Goal: Communication & Community: Answer question/provide support

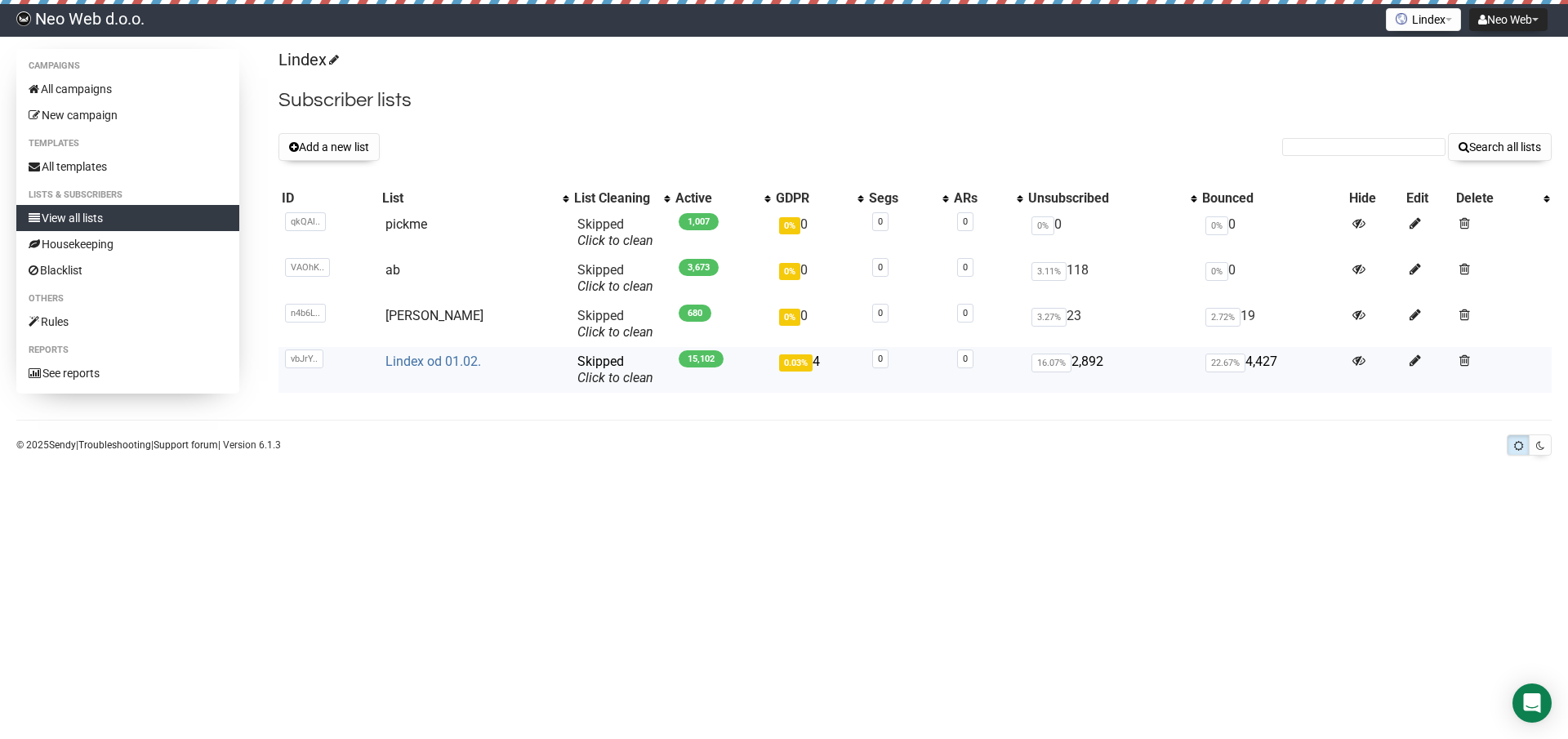
click at [413, 358] on link "Lindex od 01.02." at bounding box center [432, 361] width 95 height 15
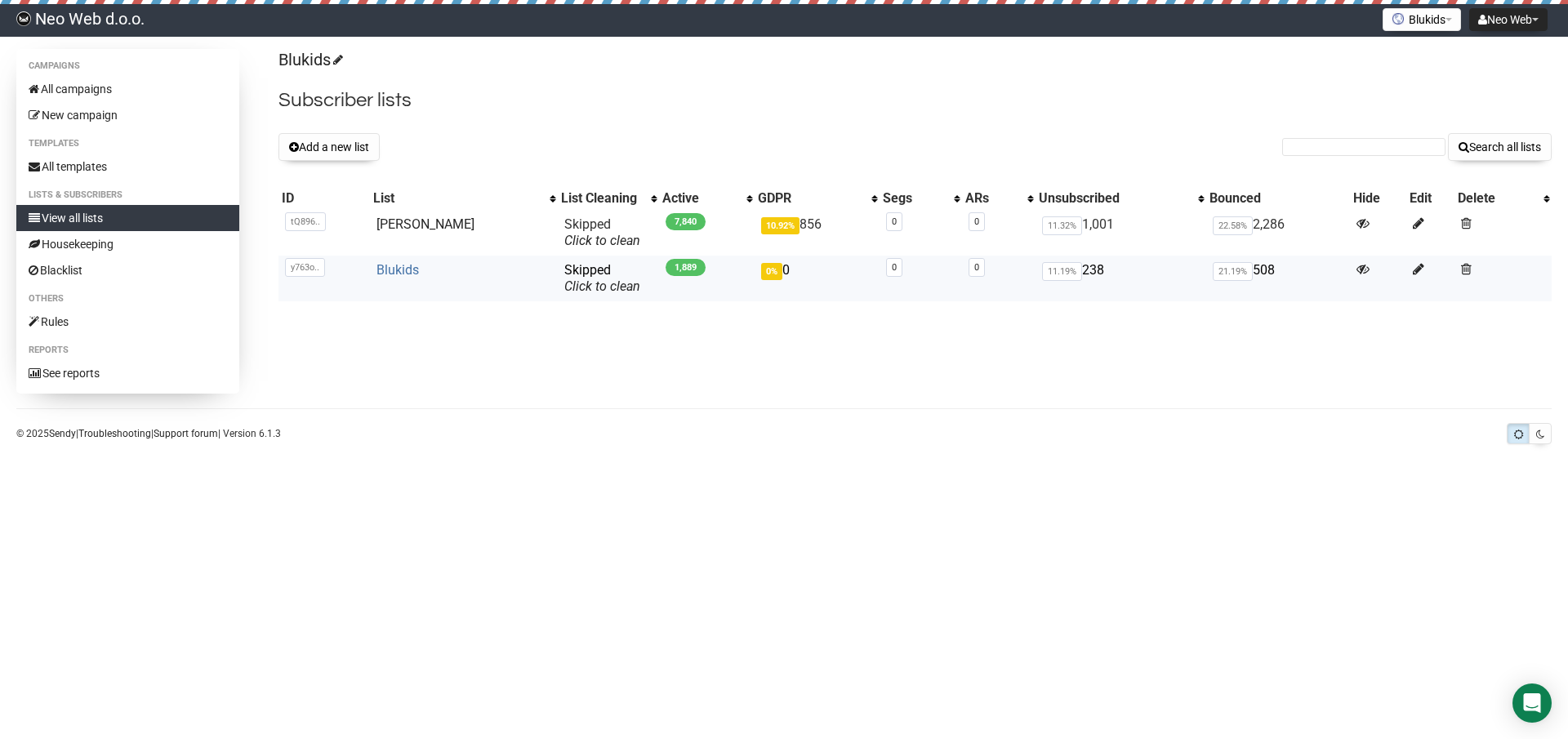
click at [406, 274] on link "Blukids" at bounding box center [398, 270] width 42 height 15
click at [1415, 13] on button "Blukids" at bounding box center [1422, 19] width 79 height 23
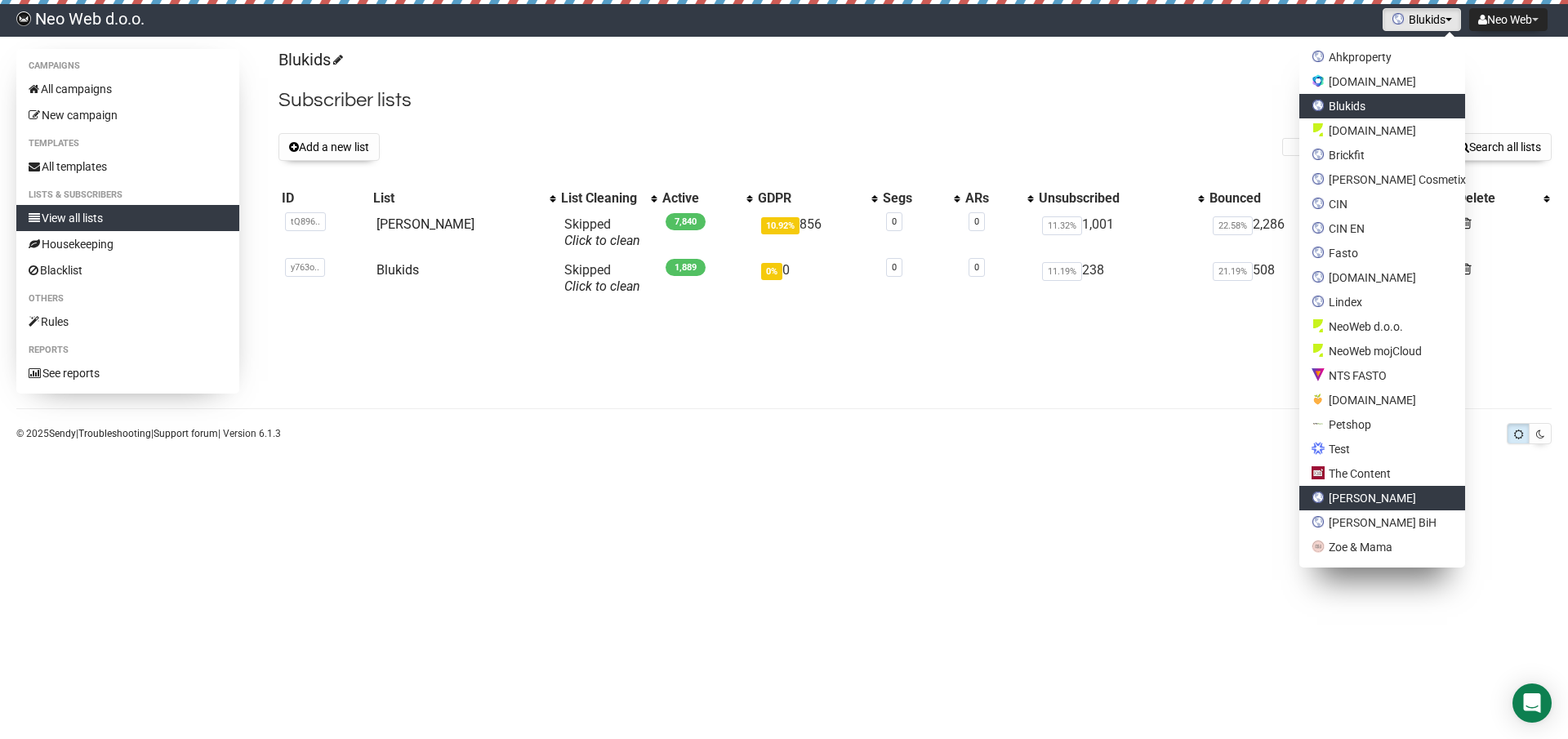
click at [1399, 497] on link "[PERSON_NAME]" at bounding box center [1382, 498] width 166 height 24
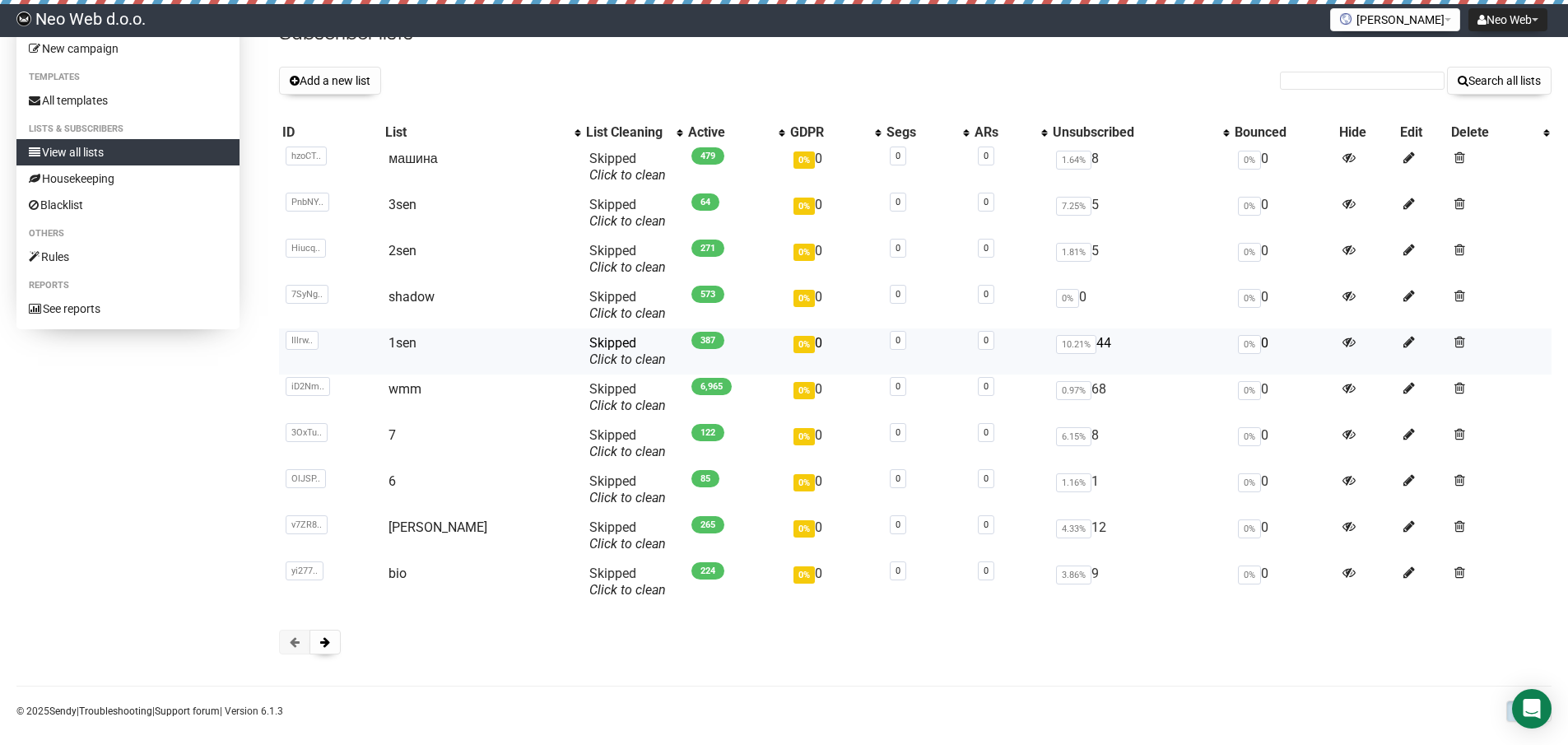
scroll to position [83, 0]
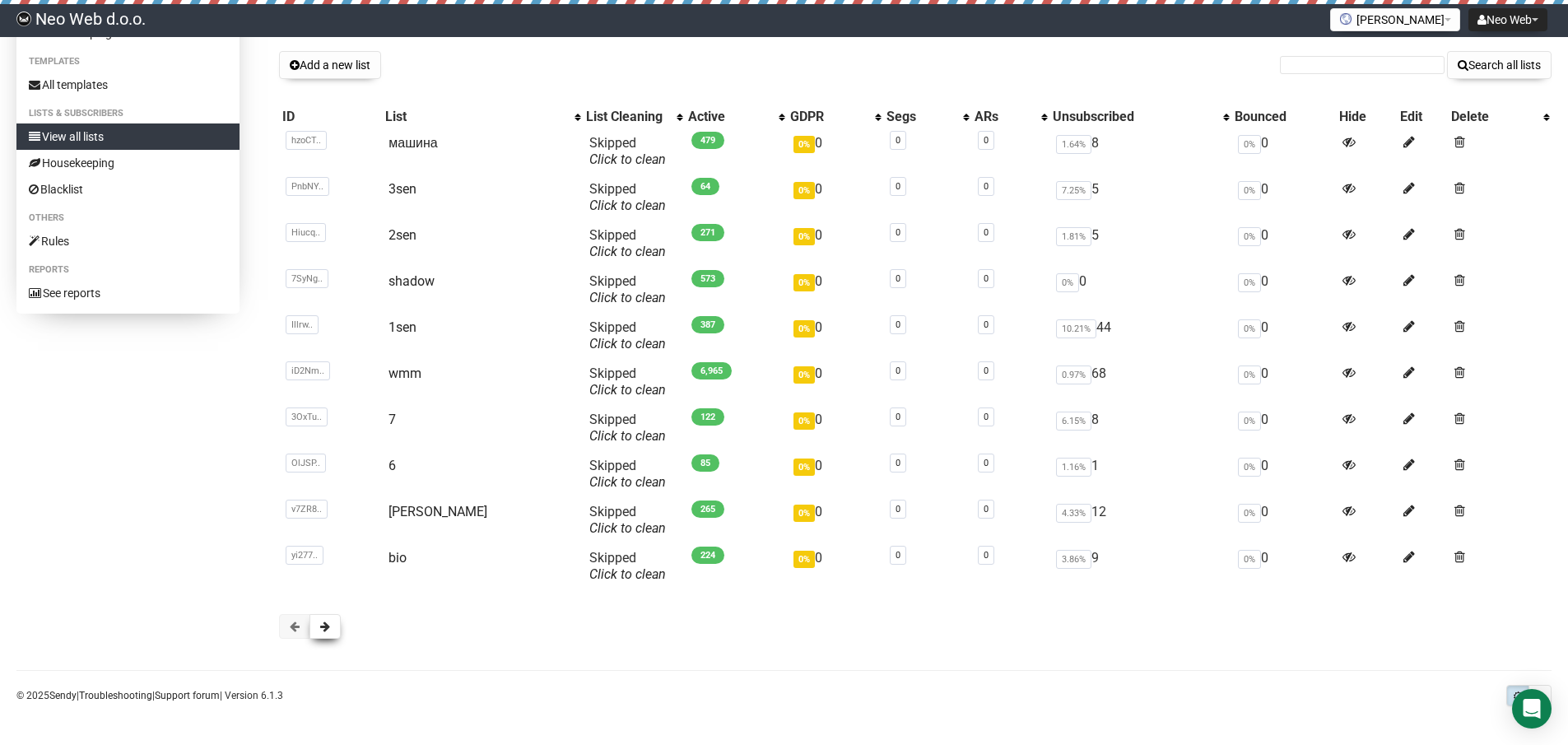
click at [331, 631] on button at bounding box center [325, 626] width 31 height 24
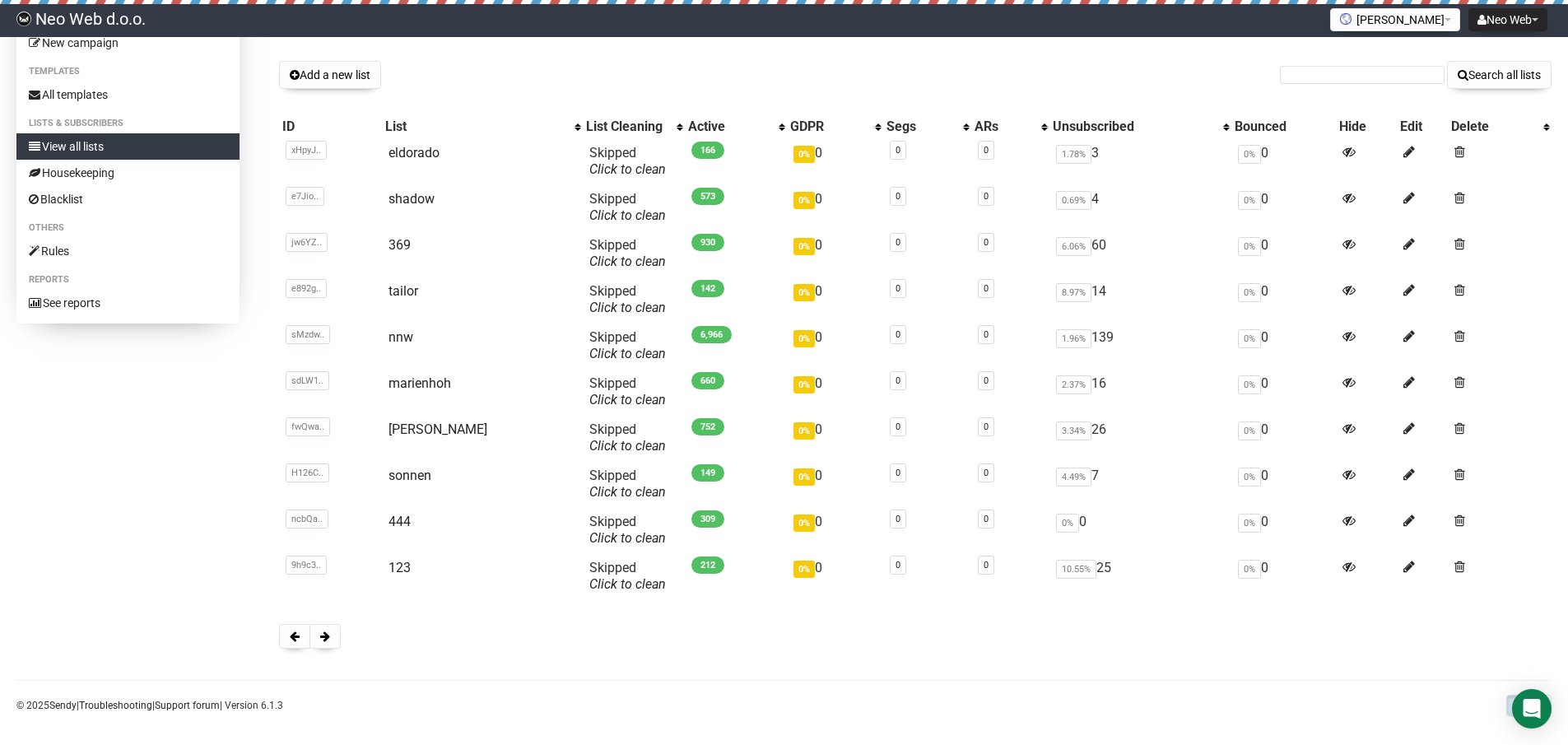
scroll to position [83, 0]
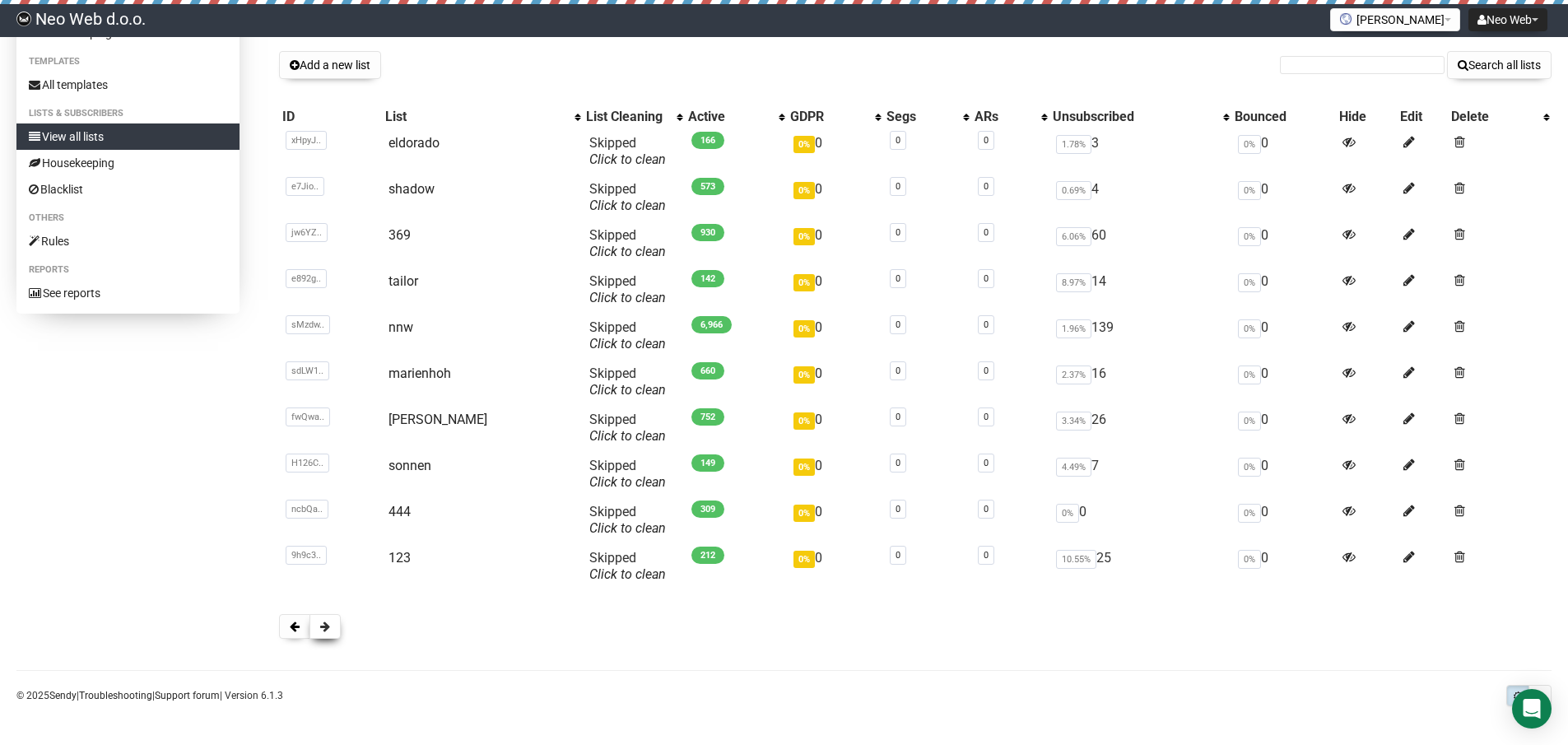
click at [329, 622] on span at bounding box center [325, 627] width 10 height 12
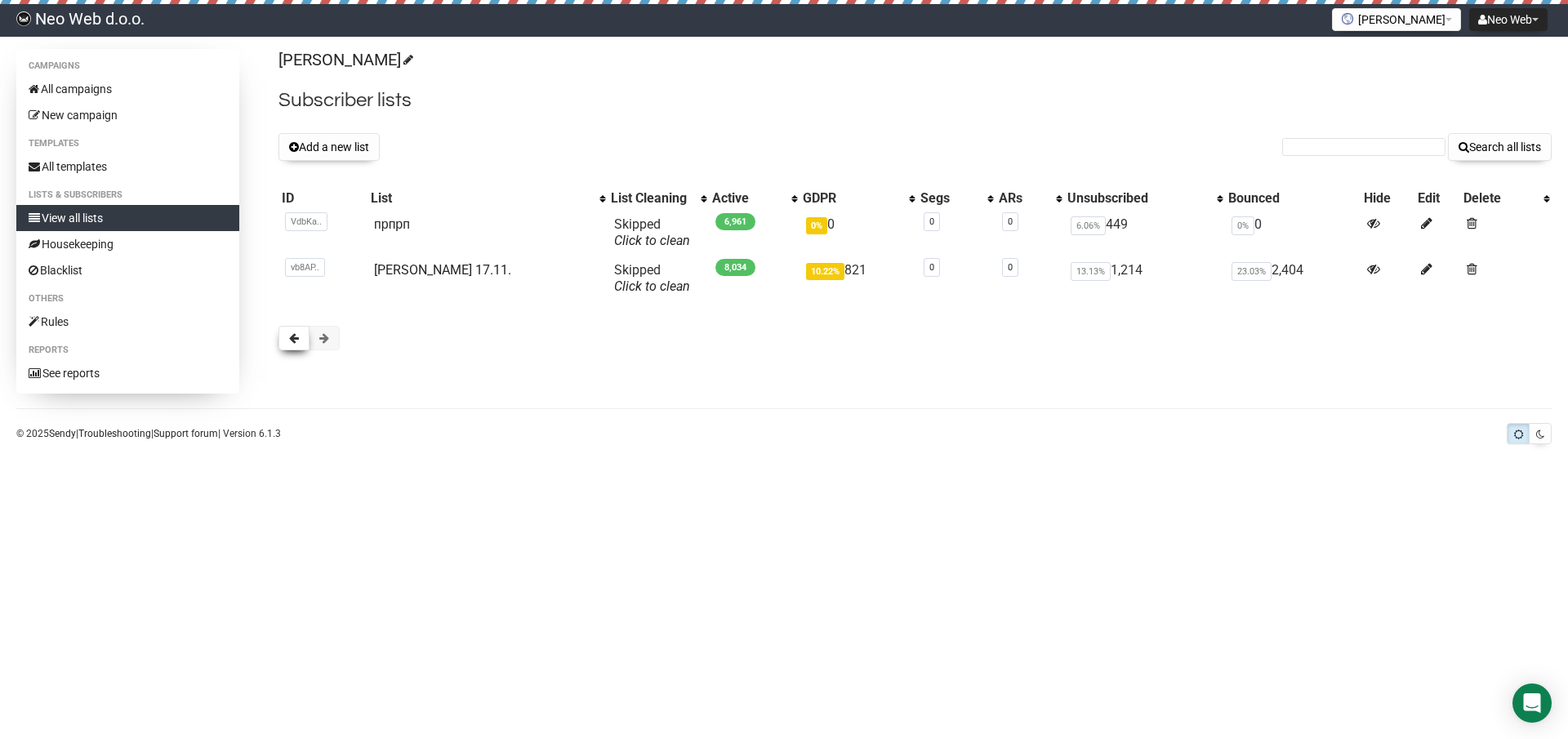
click at [285, 340] on button at bounding box center [294, 337] width 31 height 24
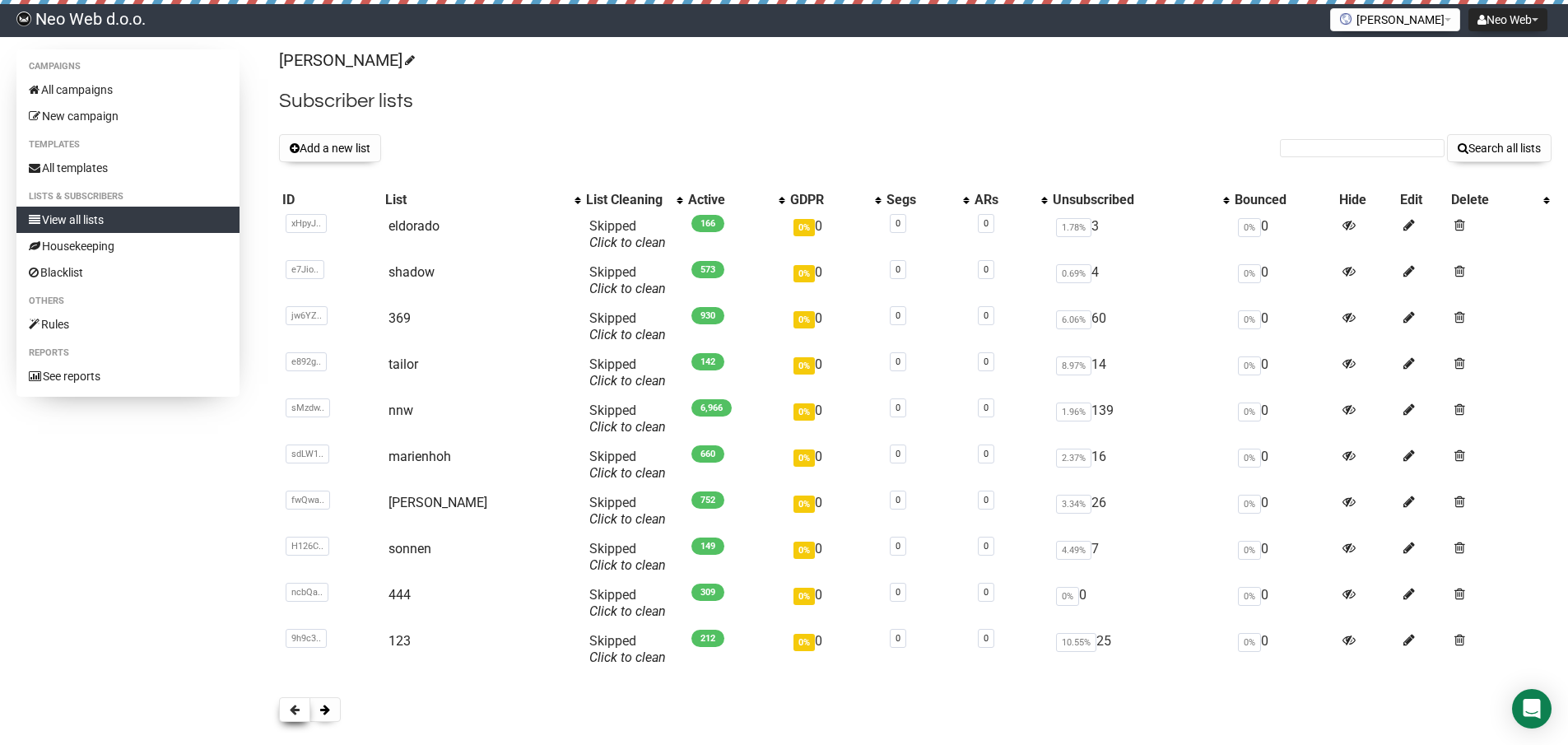
click at [292, 713] on span at bounding box center [294, 710] width 10 height 12
click at [1405, 18] on button "[PERSON_NAME]" at bounding box center [1395, 19] width 130 height 23
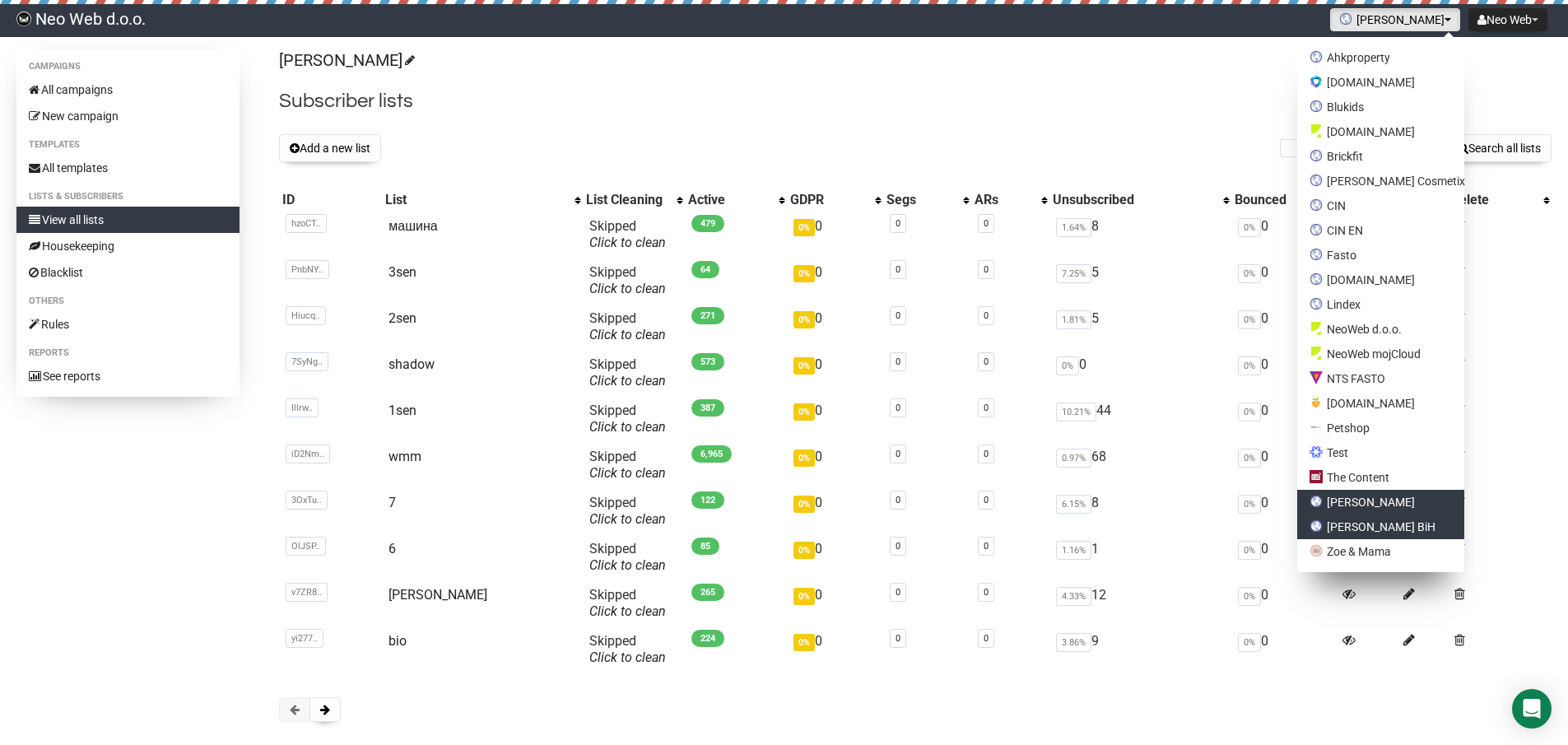
click at [1390, 522] on link "[PERSON_NAME] BiH" at bounding box center [1380, 526] width 168 height 24
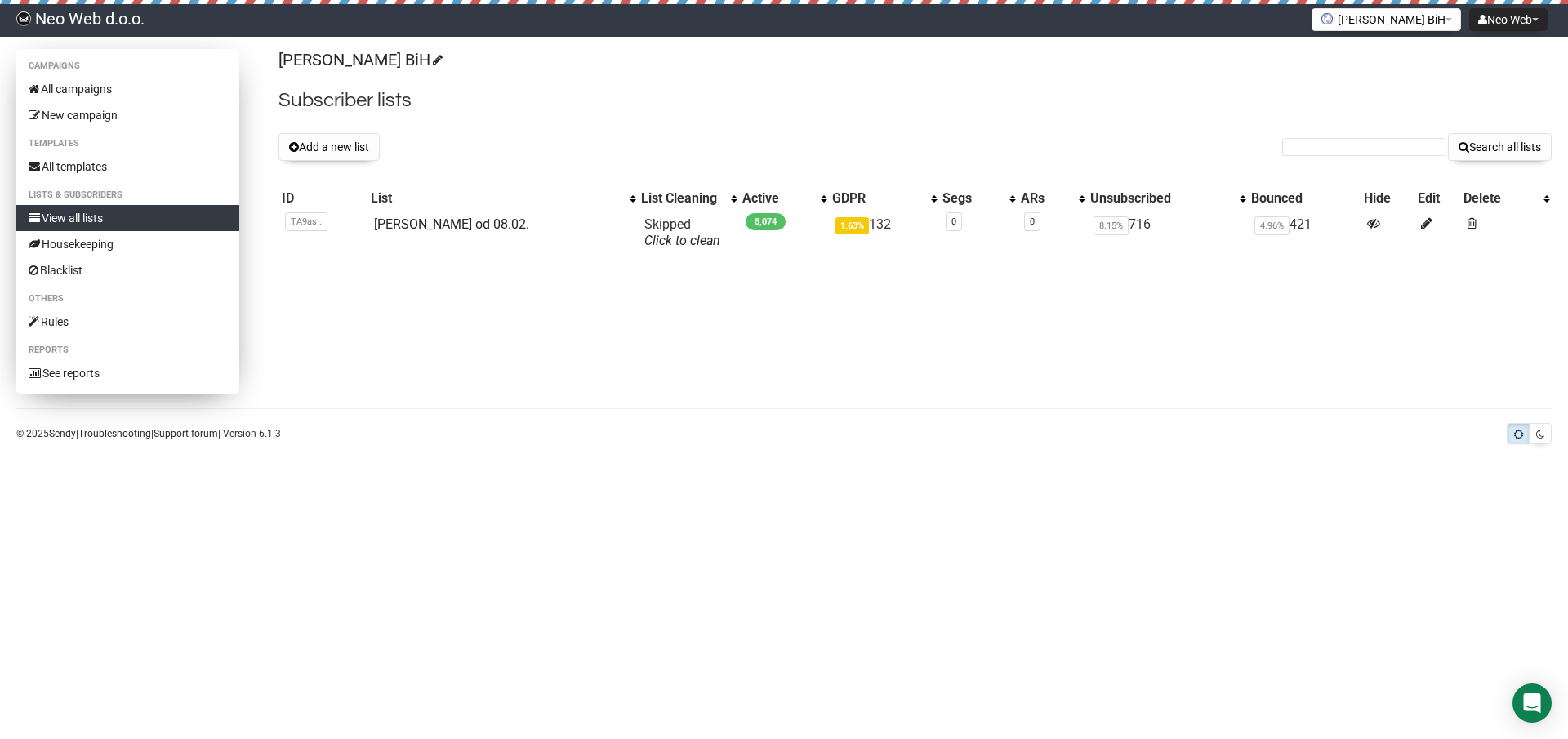
click at [130, 218] on link "View all lists" at bounding box center [128, 217] width 223 height 26
click at [1397, 20] on button "[PERSON_NAME] BiH" at bounding box center [1386, 19] width 150 height 23
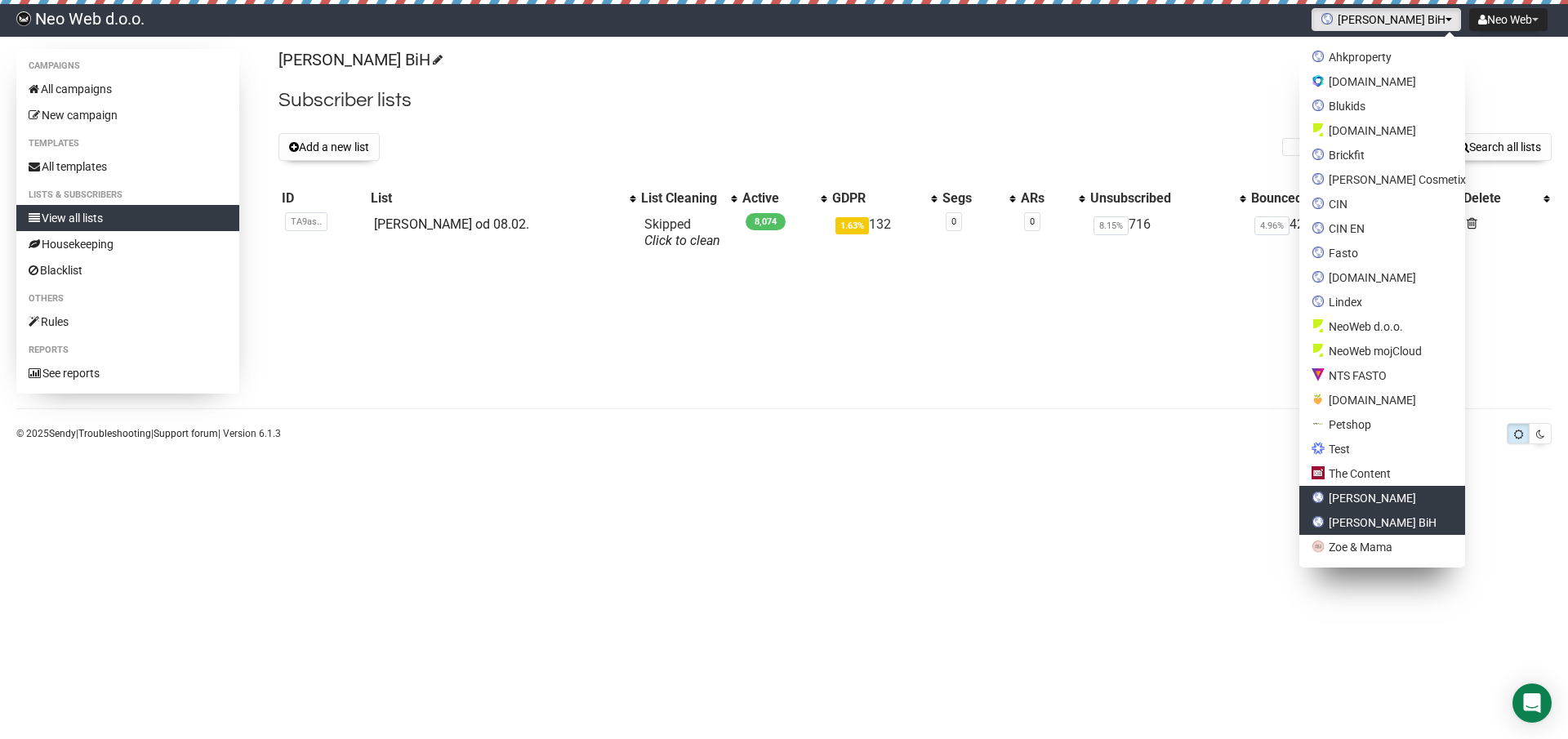
click at [1383, 502] on link "[PERSON_NAME]" at bounding box center [1382, 498] width 166 height 24
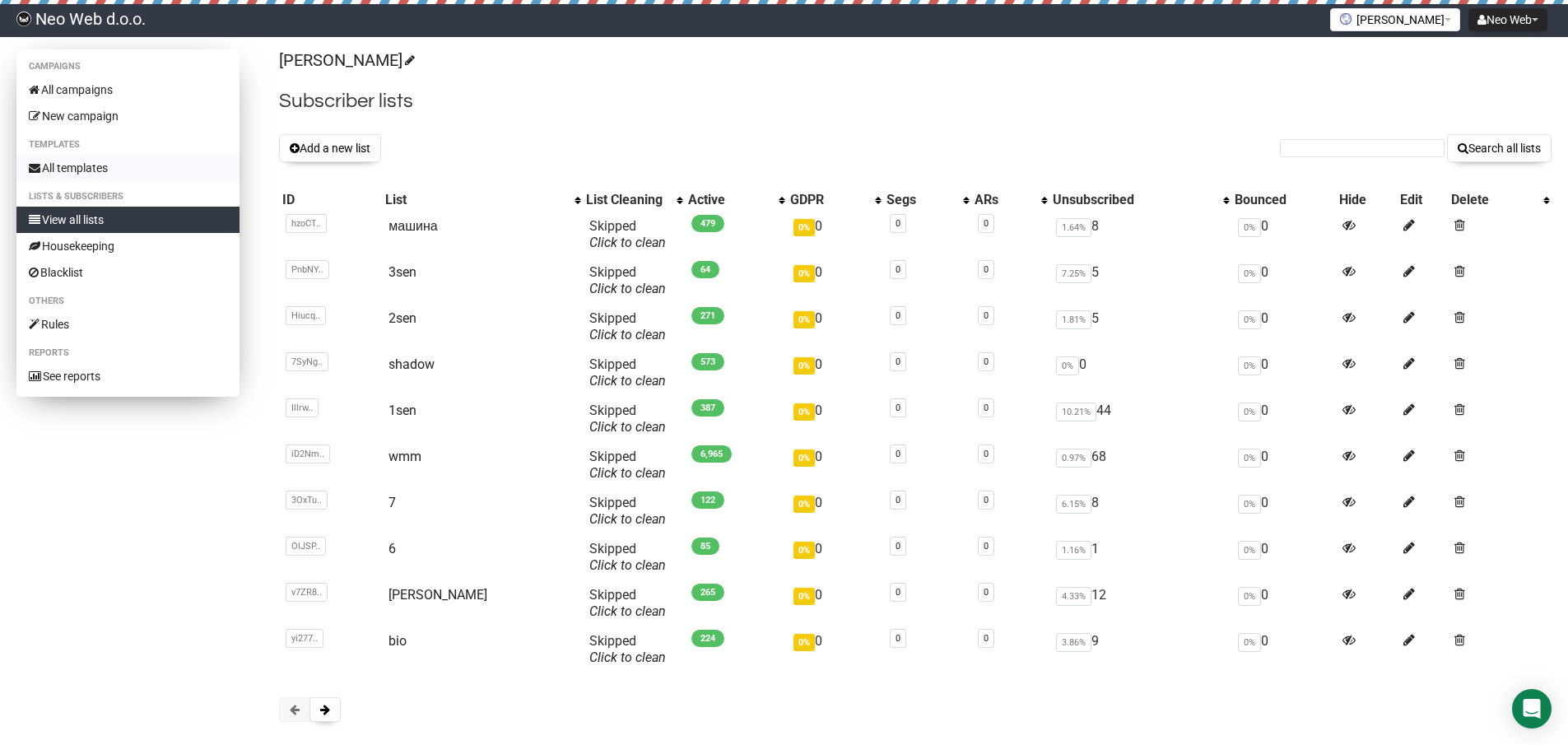
click at [114, 168] on link "All templates" at bounding box center [128, 168] width 223 height 26
click at [112, 92] on link "All campaigns" at bounding box center [128, 89] width 223 height 26
click at [1352, 24] on img at bounding box center [1346, 19] width 14 height 14
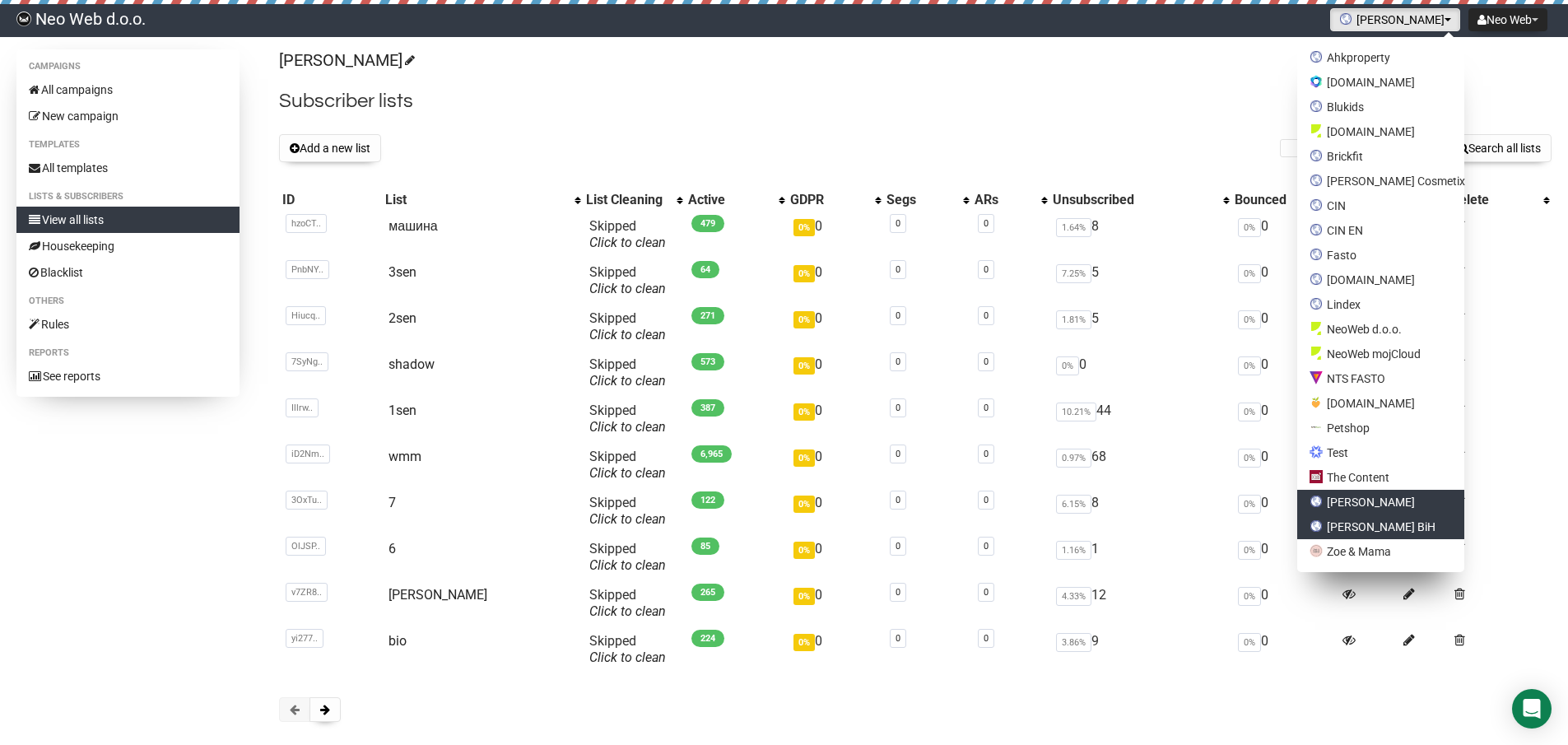
click at [1417, 529] on link "[PERSON_NAME] BiH" at bounding box center [1380, 526] width 168 height 24
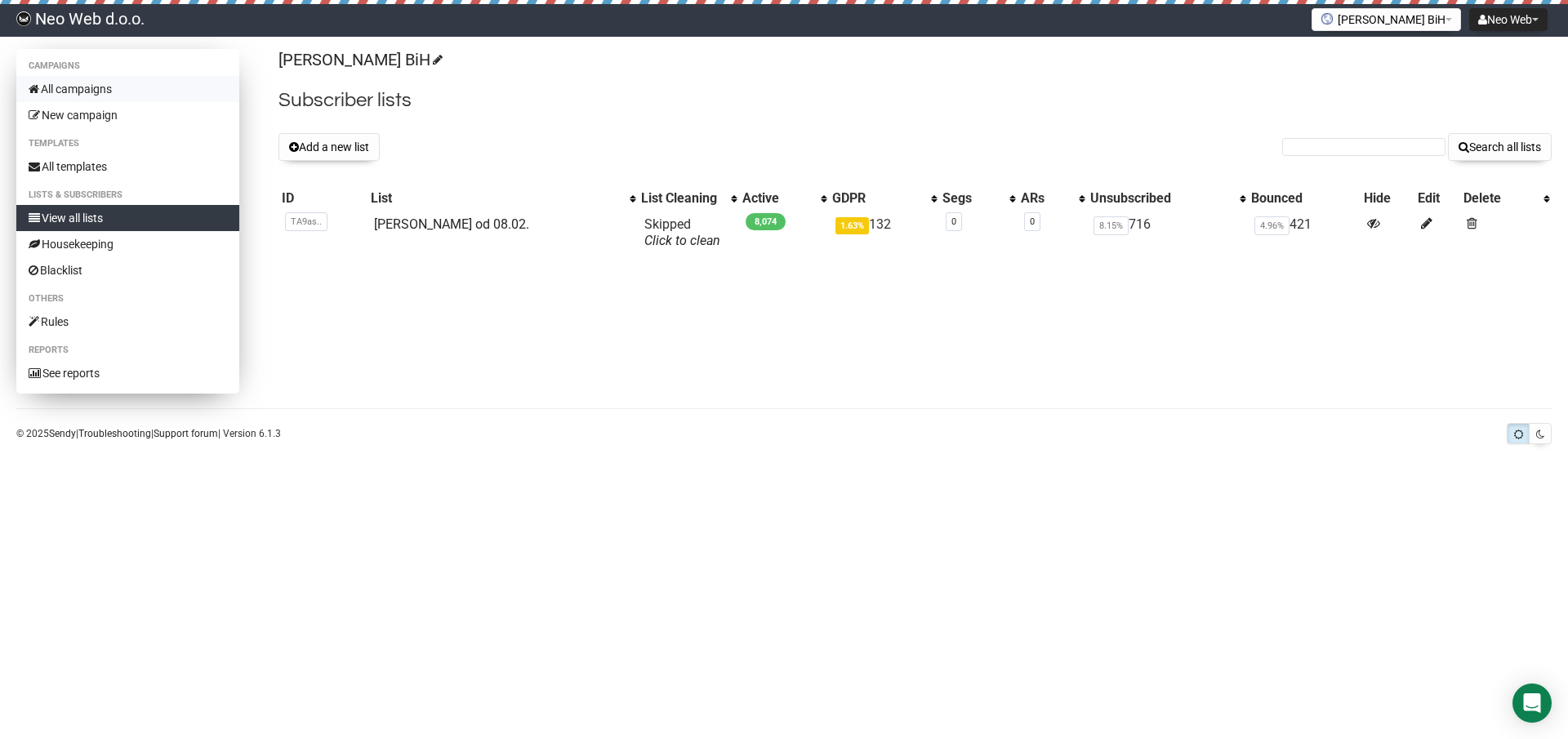
click at [166, 88] on link "All campaigns" at bounding box center [128, 88] width 223 height 26
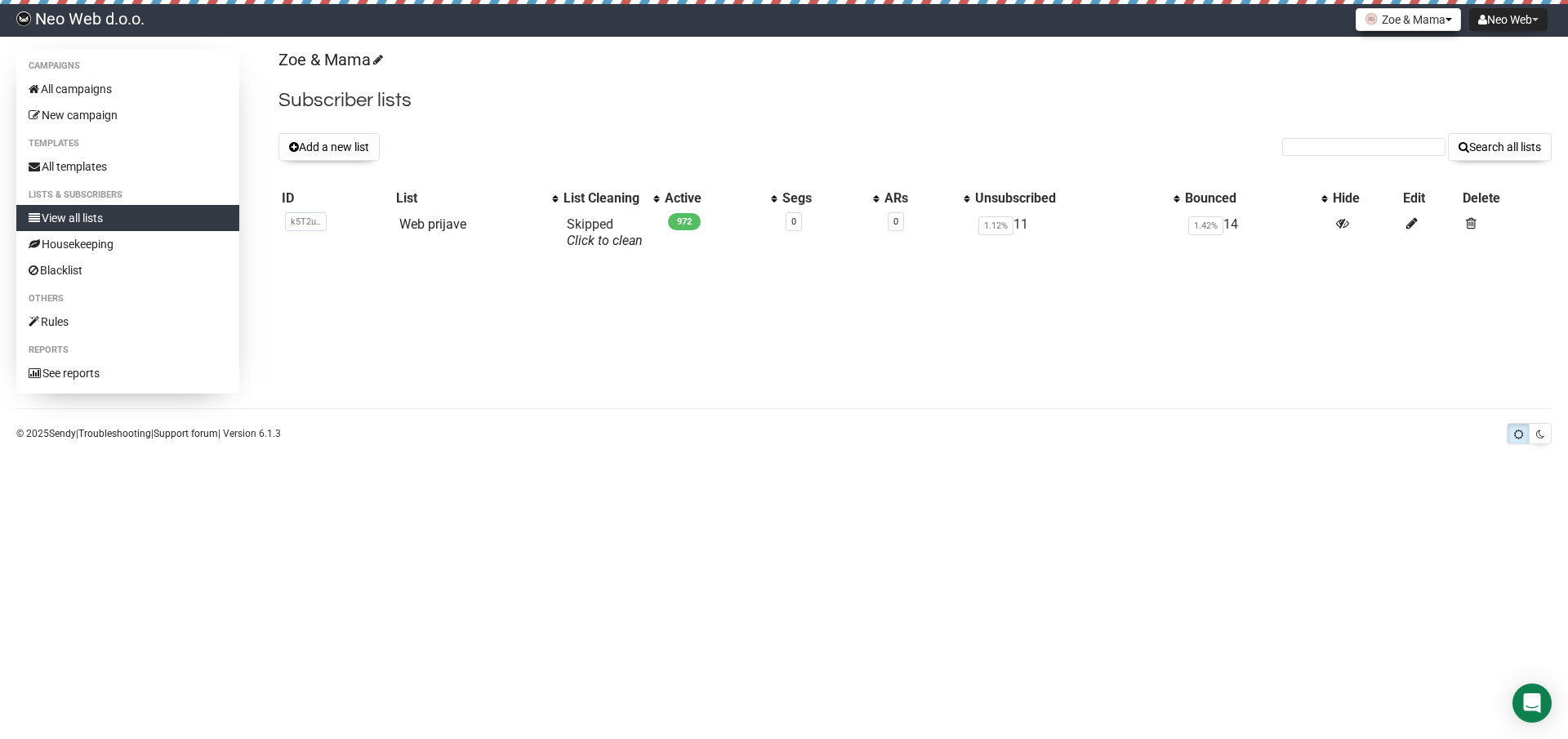
click at [1411, 25] on button "Zoe & Mama" at bounding box center [1409, 19] width 106 height 23
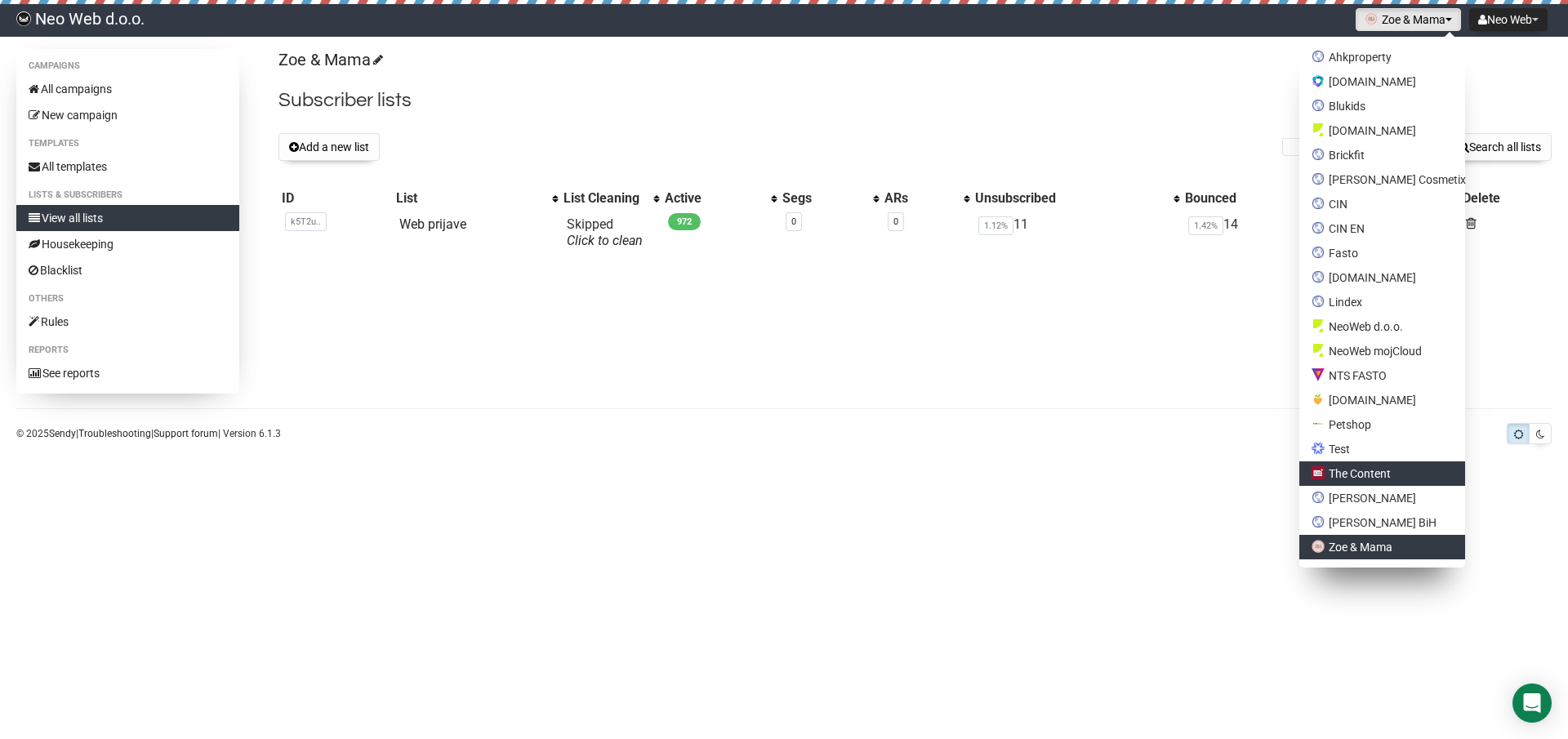
click at [1428, 480] on link "The Content" at bounding box center [1382, 473] width 166 height 24
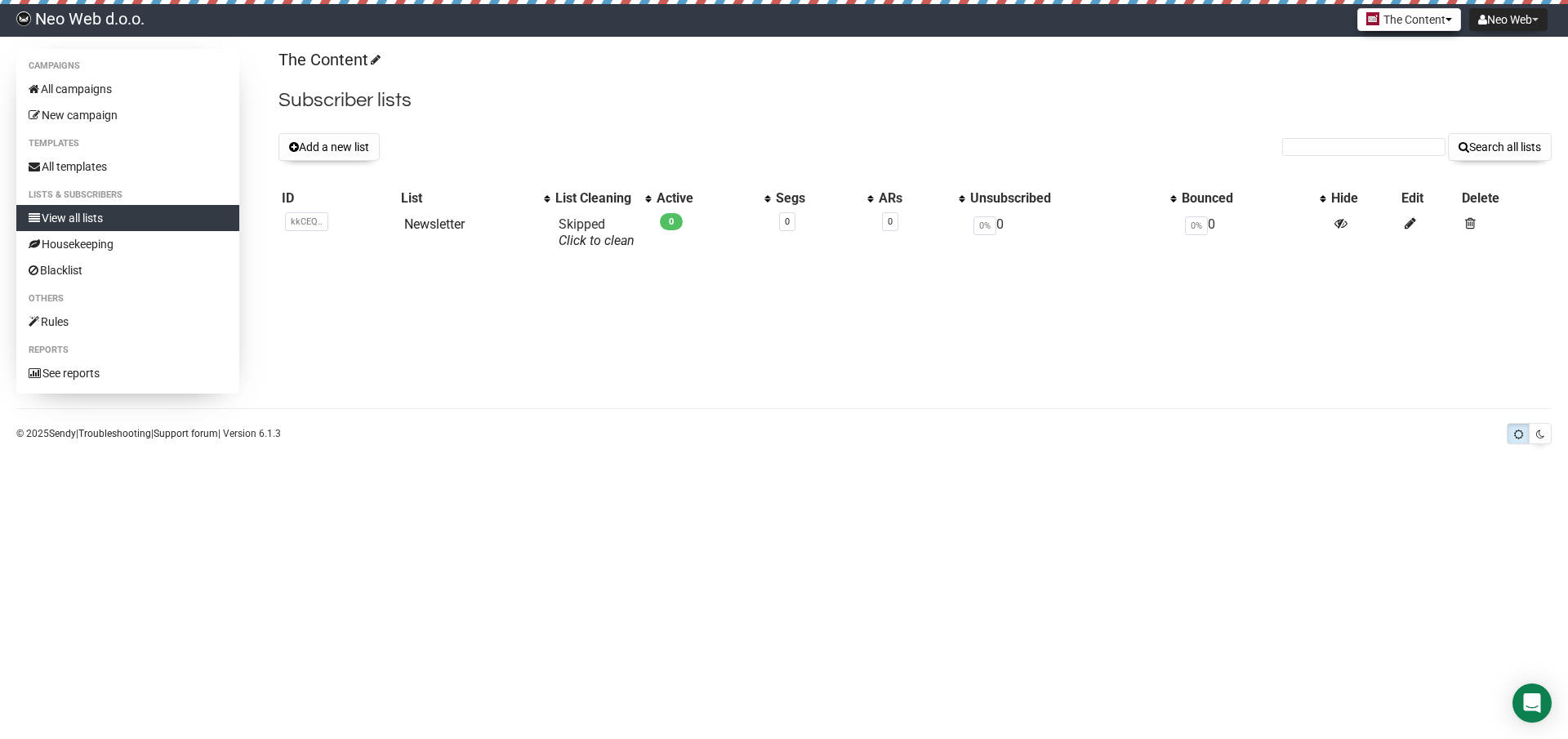
click at [1422, 22] on button "The Content" at bounding box center [1409, 19] width 104 height 23
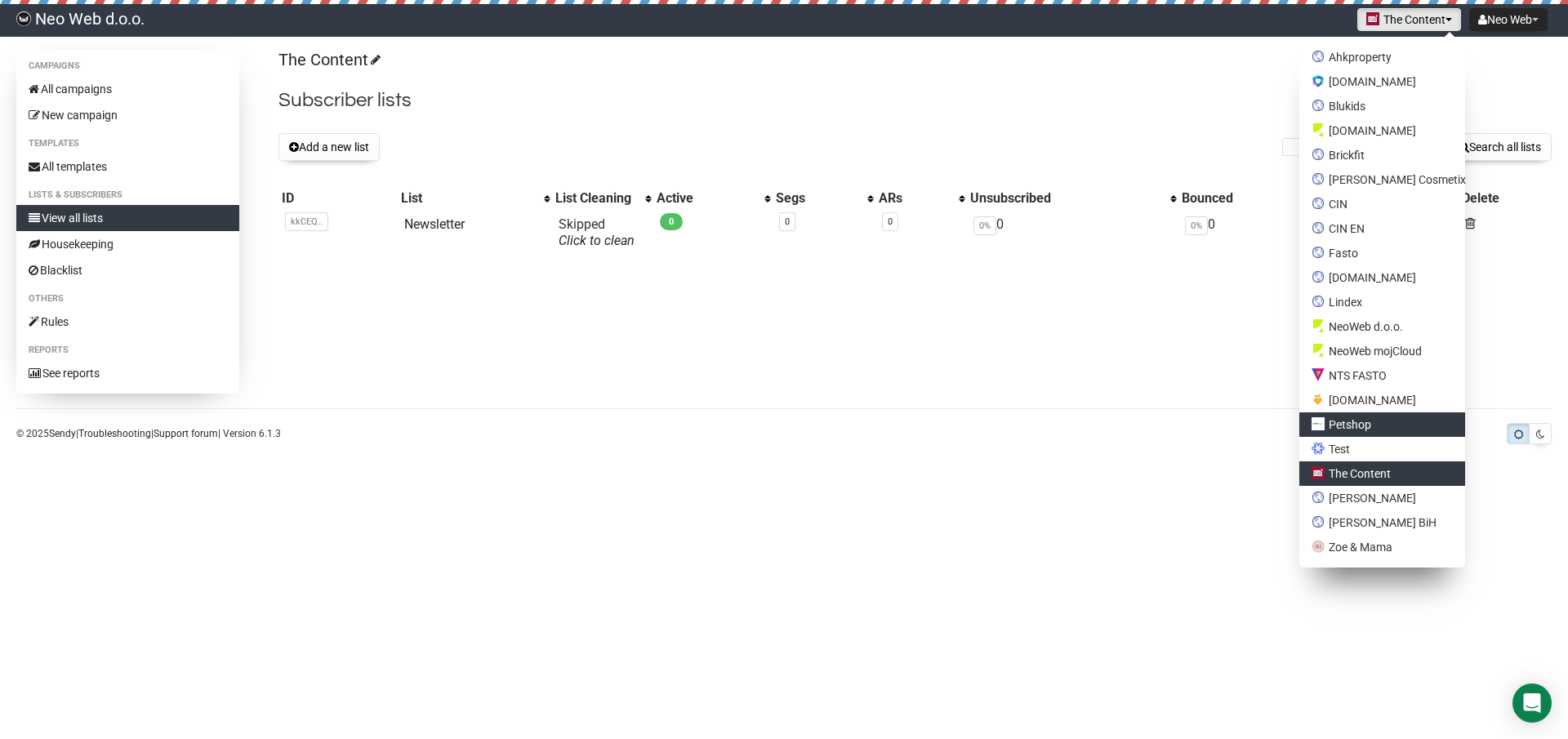
click at [1421, 427] on link "Petshop" at bounding box center [1382, 424] width 166 height 24
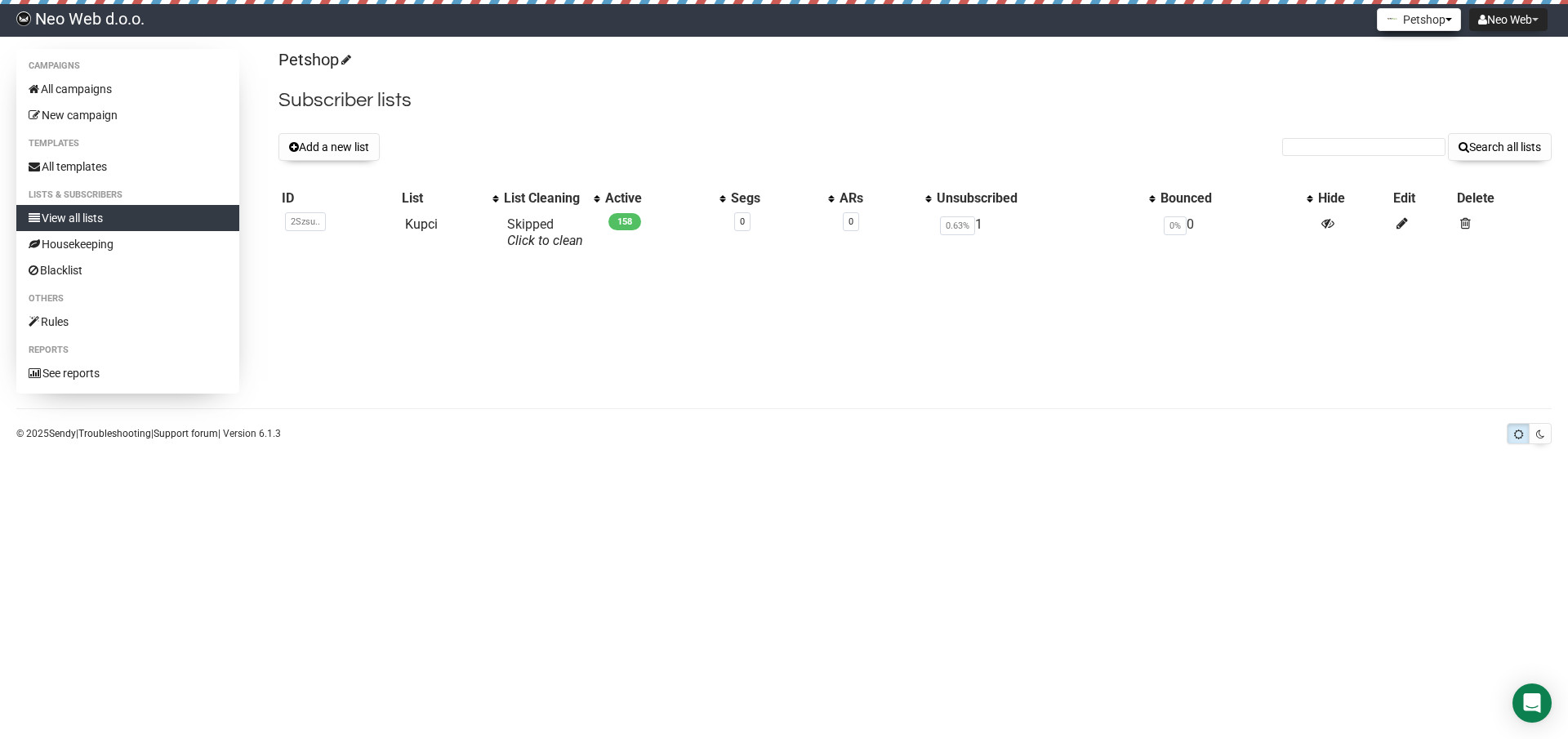
click at [1412, 17] on button "Petshop" at bounding box center [1419, 19] width 85 height 23
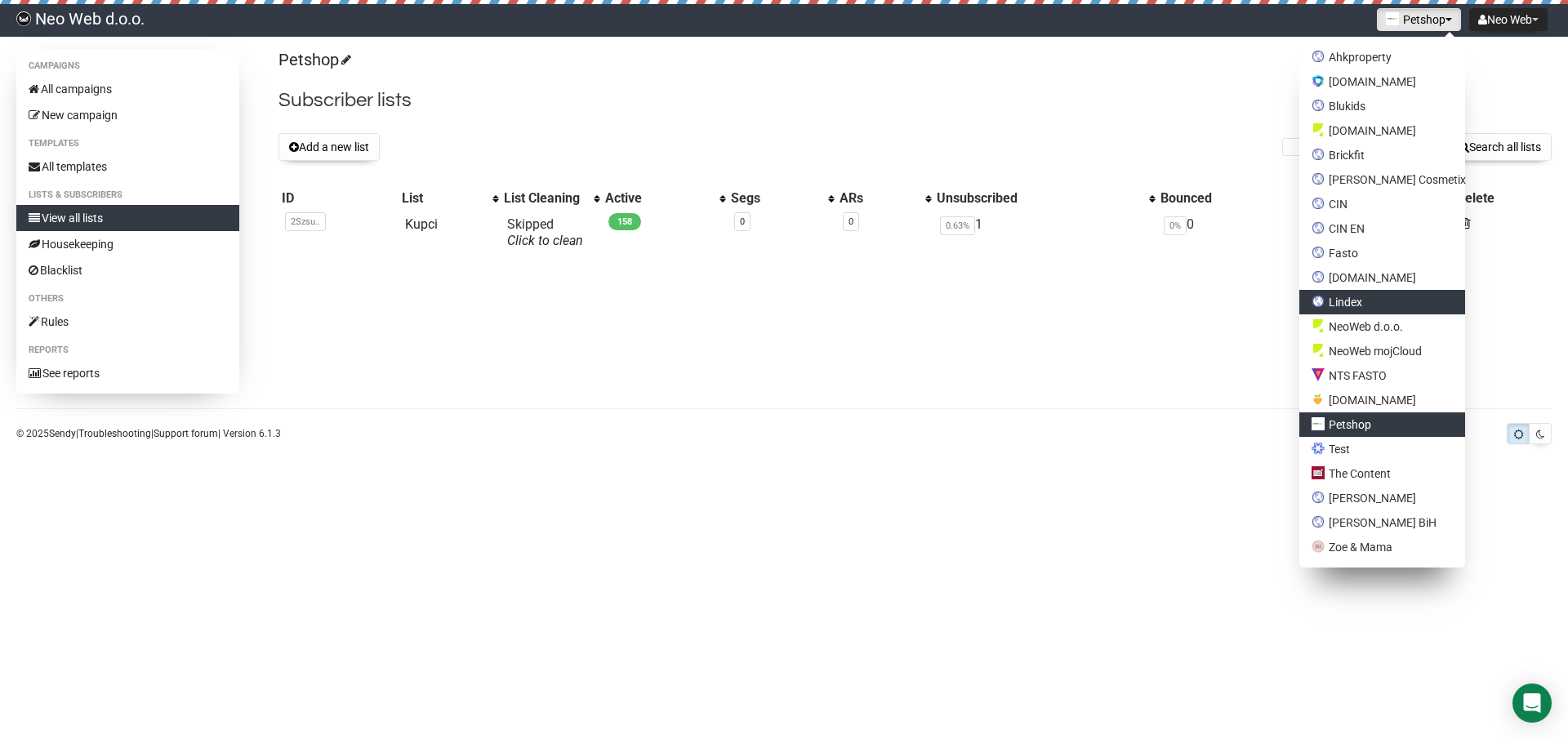
click at [1384, 307] on link "Lindex" at bounding box center [1382, 302] width 166 height 24
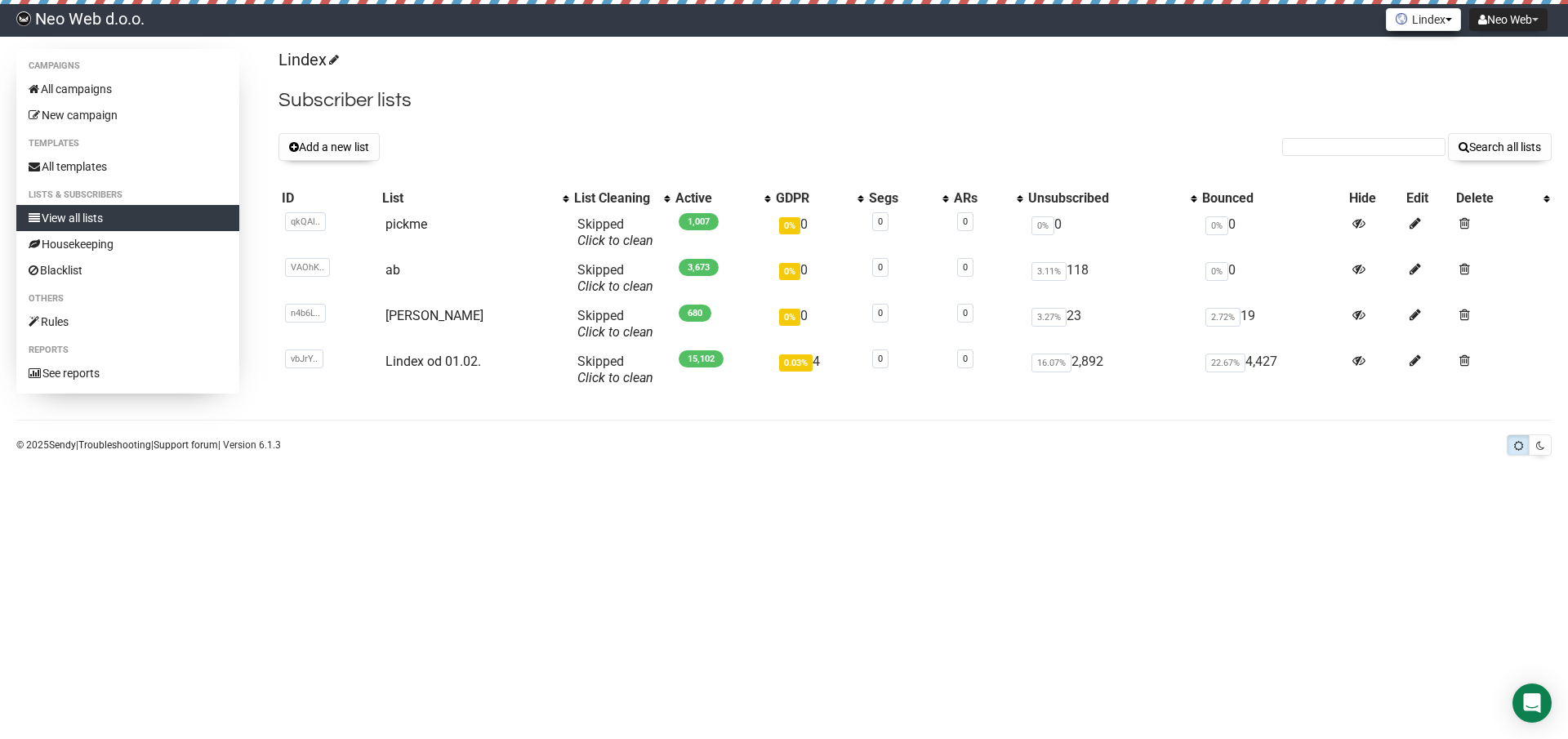
click at [1398, 30] on button "Lindex" at bounding box center [1423, 19] width 75 height 23
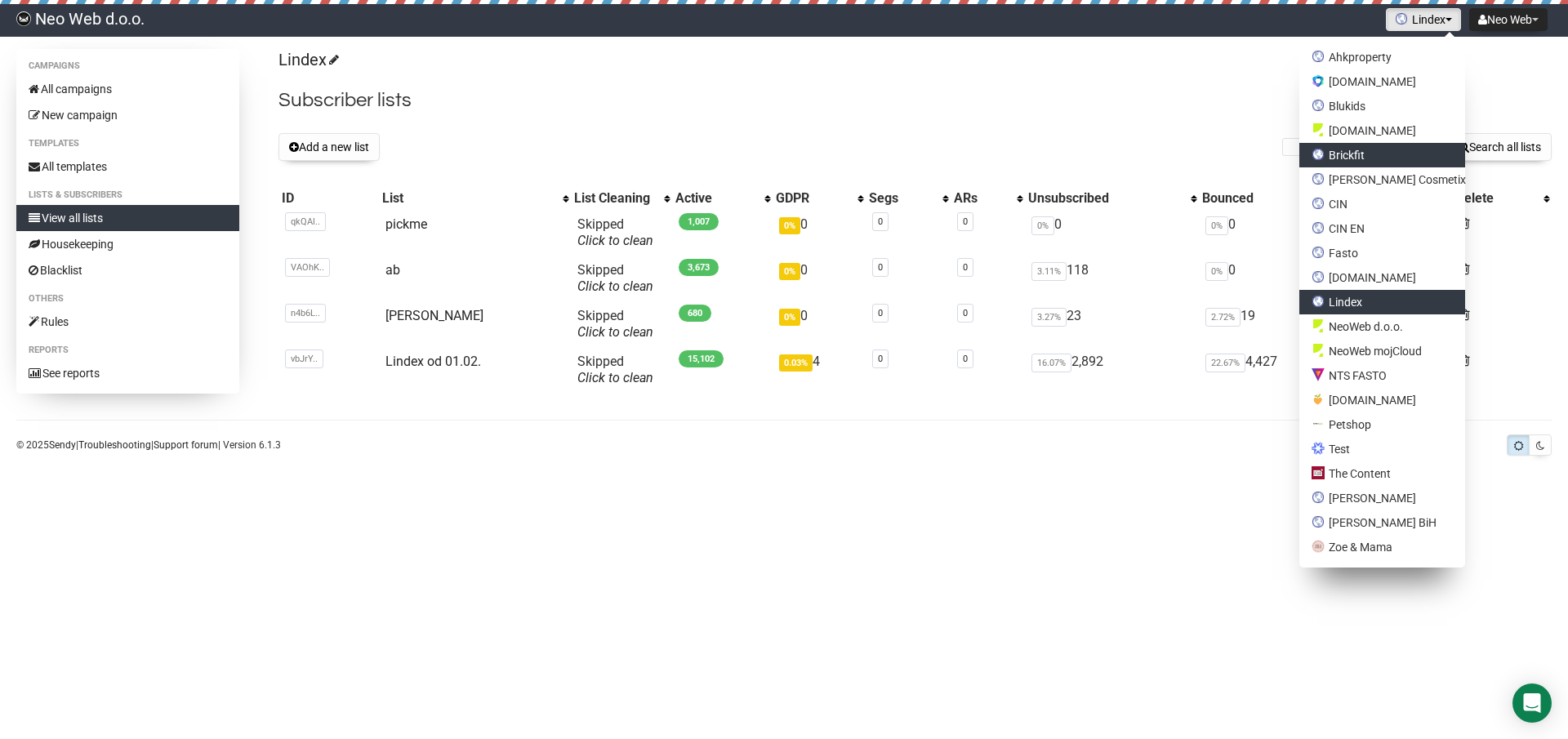
click at [1403, 148] on link "Brickfit" at bounding box center [1382, 155] width 166 height 24
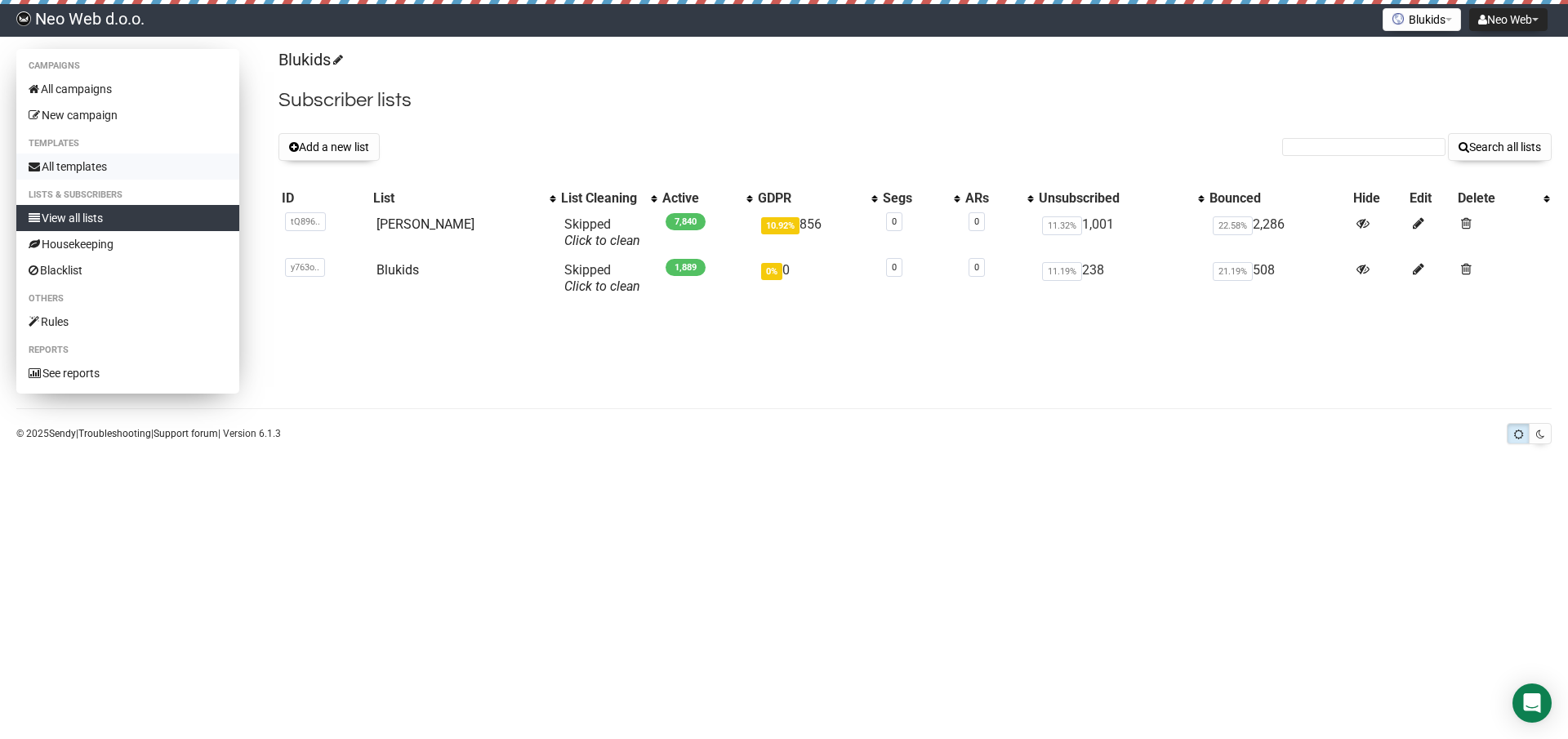
click at [179, 164] on link "All templates" at bounding box center [128, 166] width 223 height 26
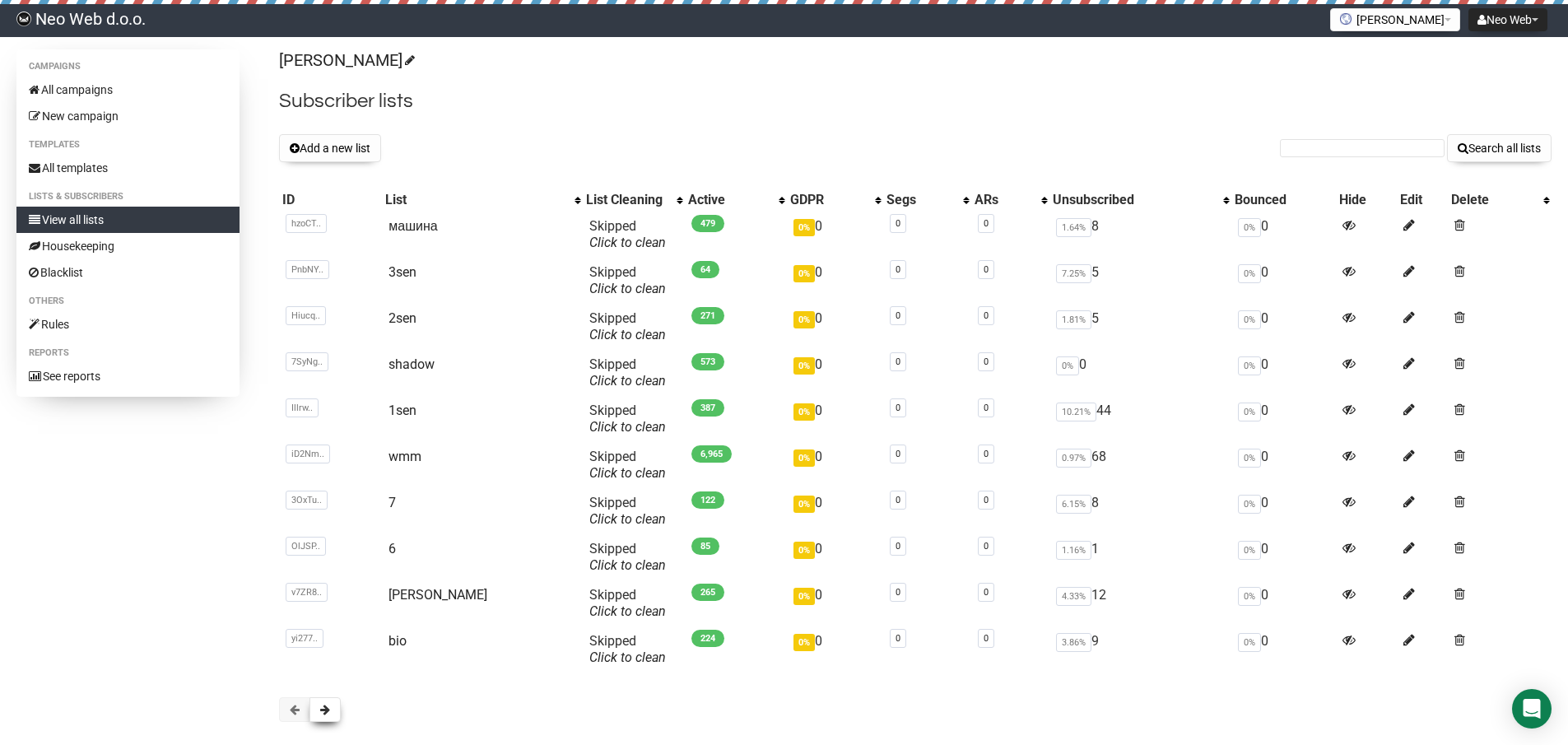
click at [315, 705] on button at bounding box center [325, 709] width 31 height 24
click at [322, 713] on span at bounding box center [325, 710] width 10 height 12
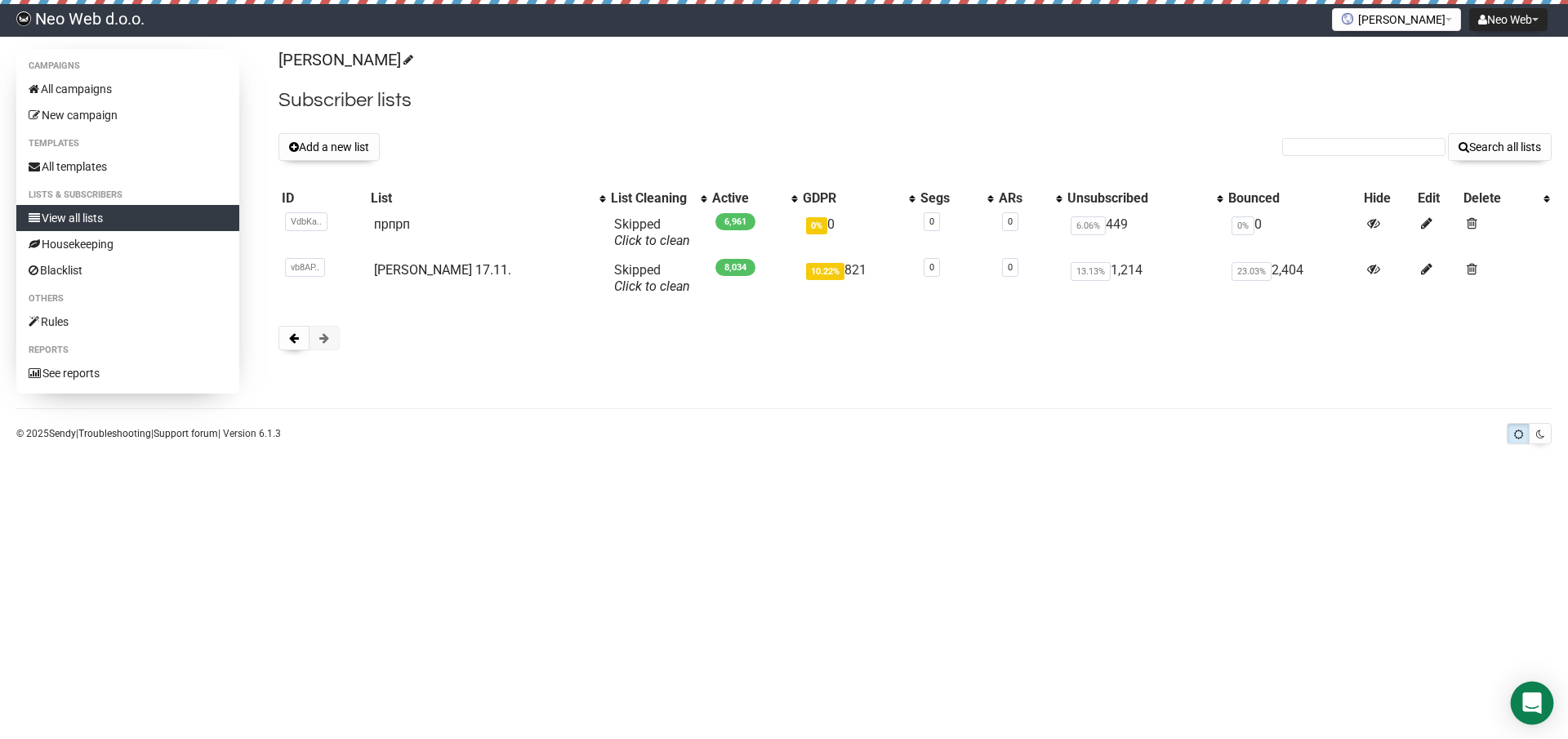
click at [1527, 684] on body "Neo Web d.o.o. Neo Web Settings Logout [PERSON_NAME] Ahkproperty [DOMAIN_NAME] …" at bounding box center [784, 369] width 1568 height 739
click at [1535, 702] on icon "Open Intercom Messenger" at bounding box center [1531, 703] width 19 height 21
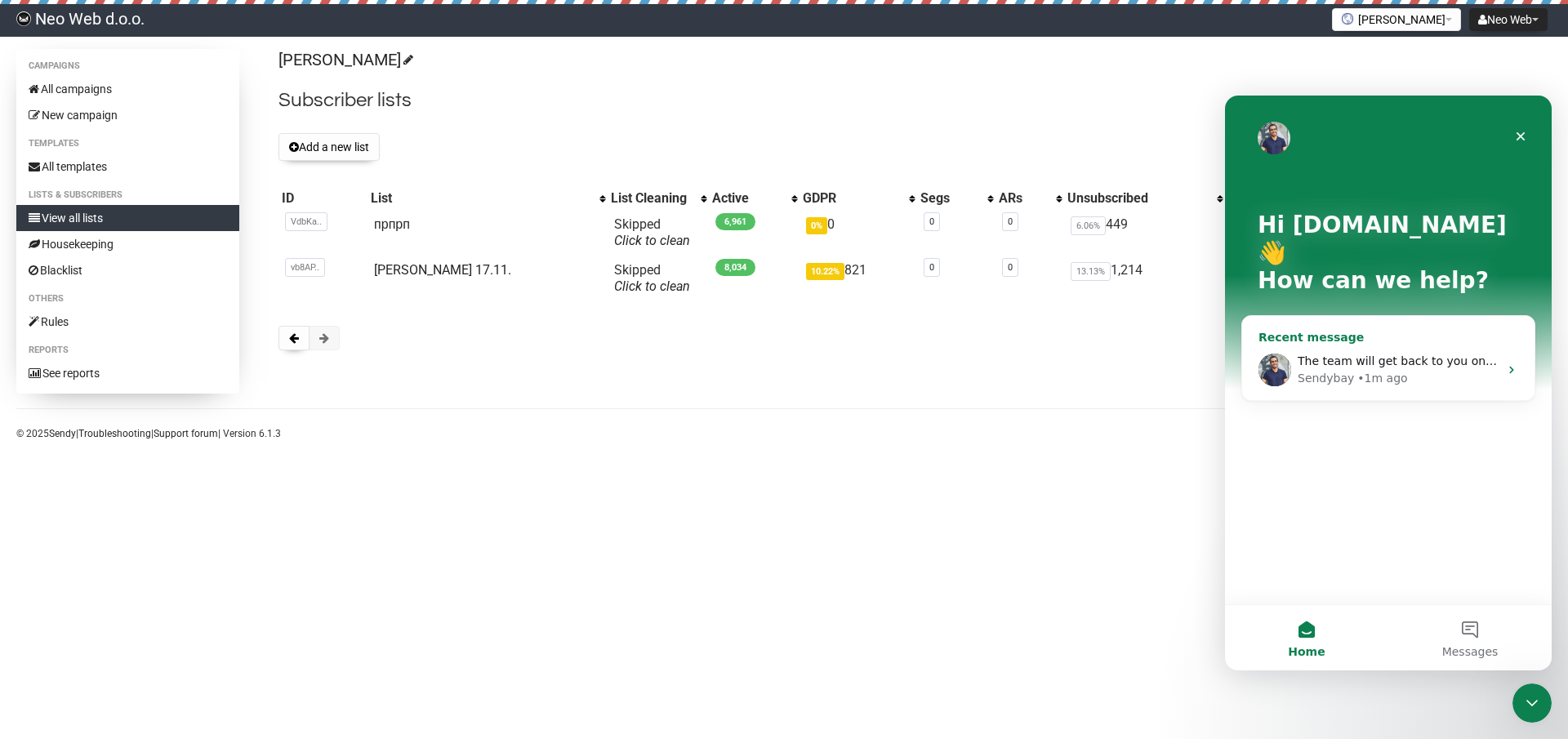
click at [1405, 370] on div "Sendybay • 1m ago" at bounding box center [1397, 379] width 201 height 17
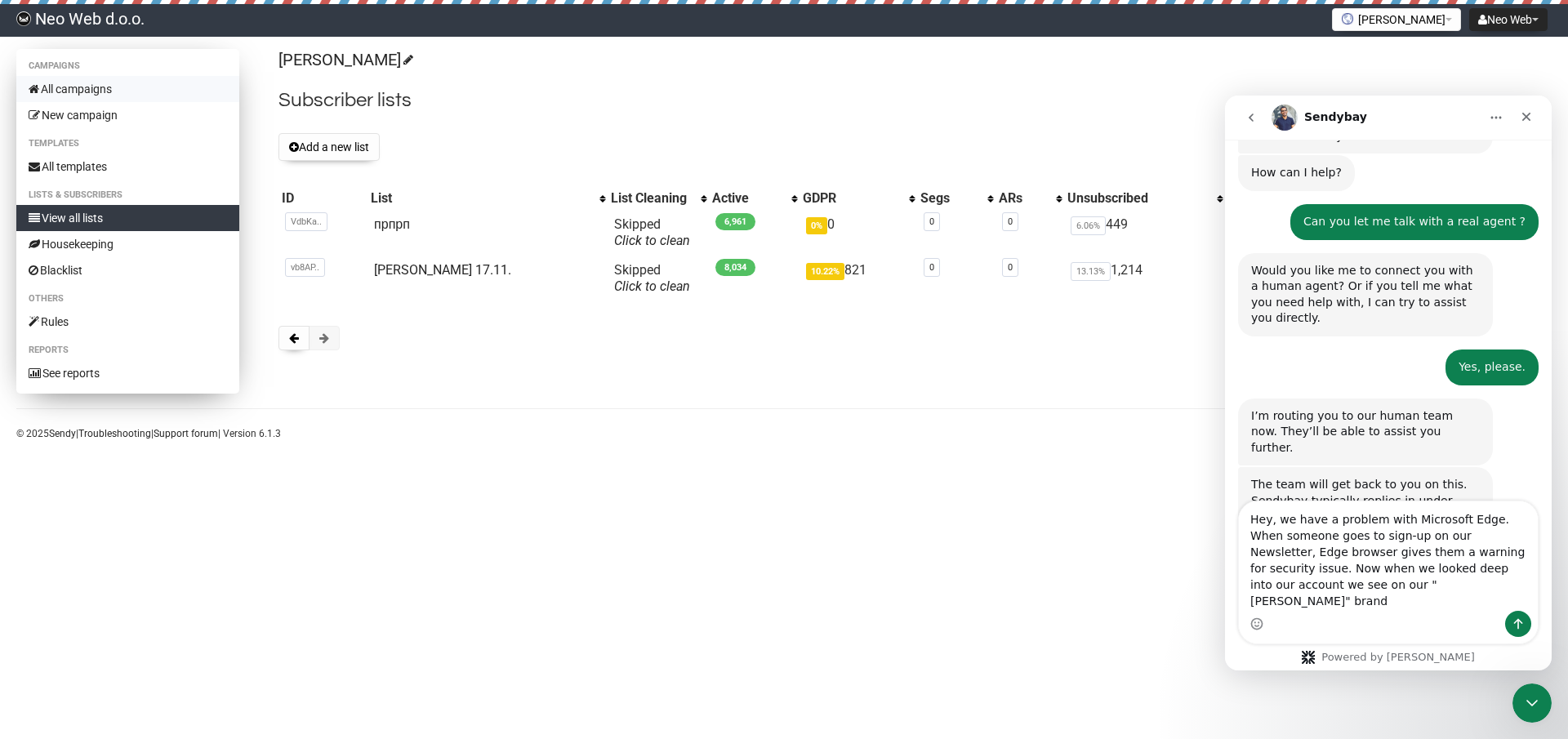
type textarea "Hey, we have a problem with Microsoft Edge. When someone goes to sign-up on our…"
click at [93, 94] on link "All campaigns" at bounding box center [128, 88] width 223 height 26
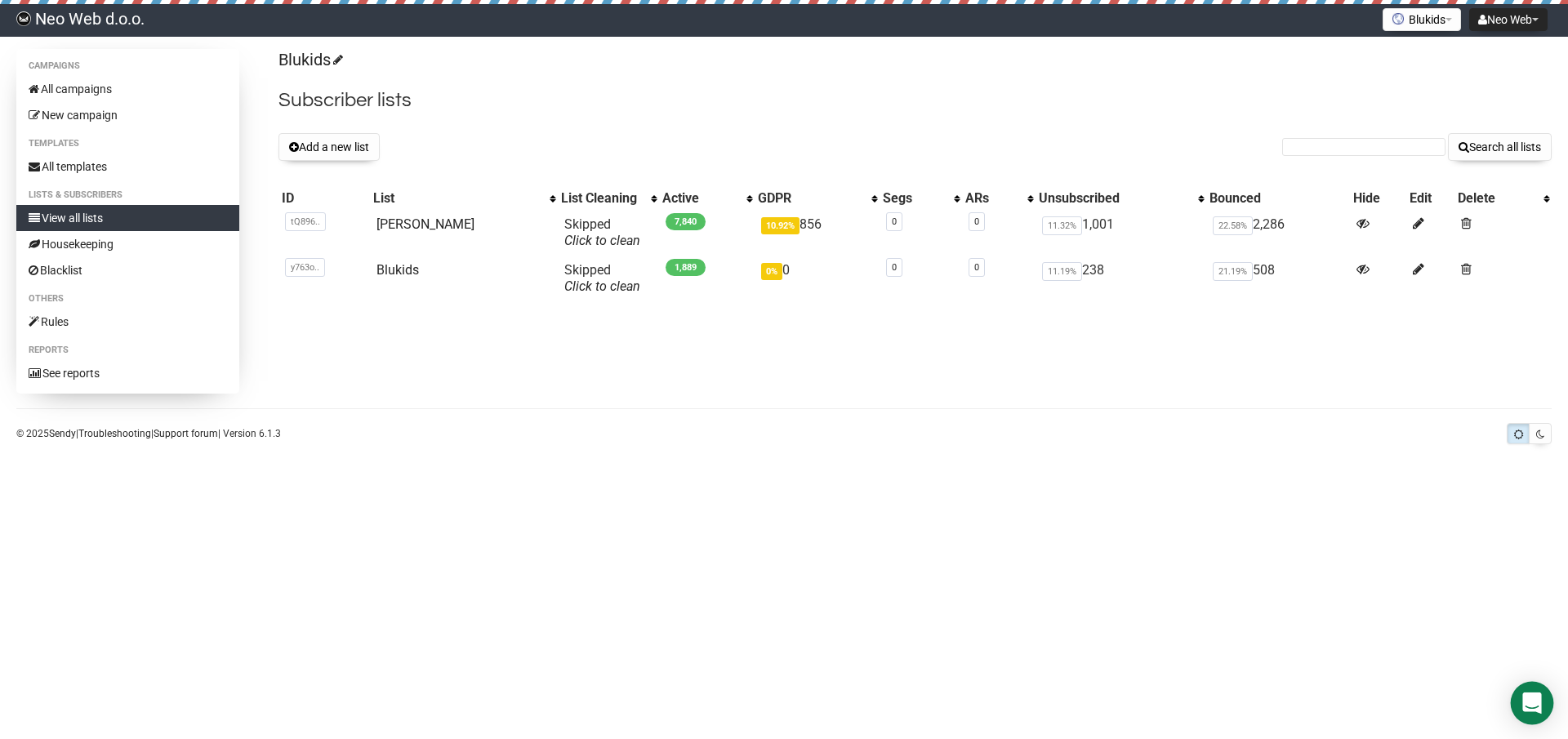
click at [1549, 699] on div "Open Intercom Messenger" at bounding box center [1531, 703] width 43 height 43
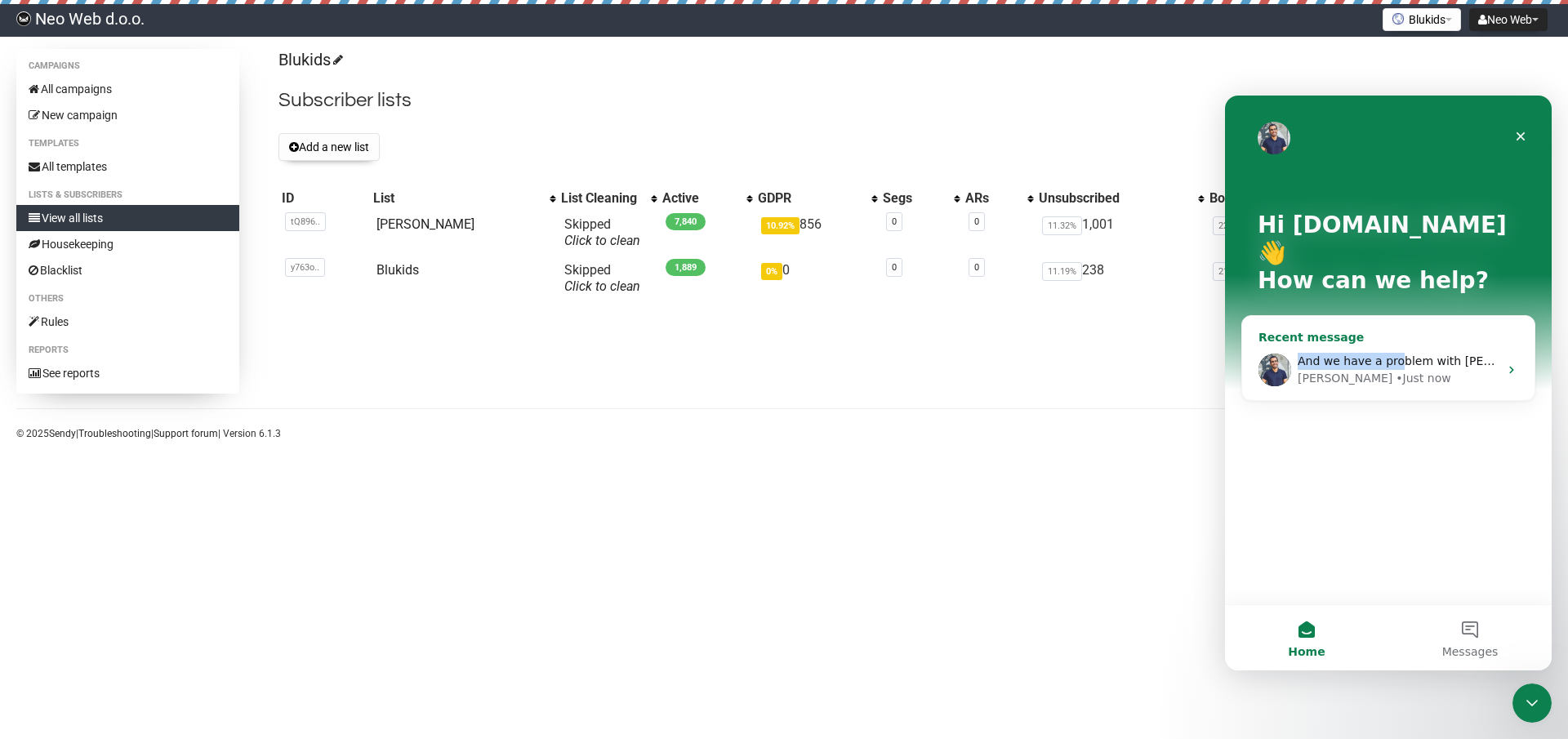
click at [1392, 353] on div "And we have a problem with [PERSON_NAME] mostly, you can see last campaigns, fr…" at bounding box center [1397, 361] width 201 height 17
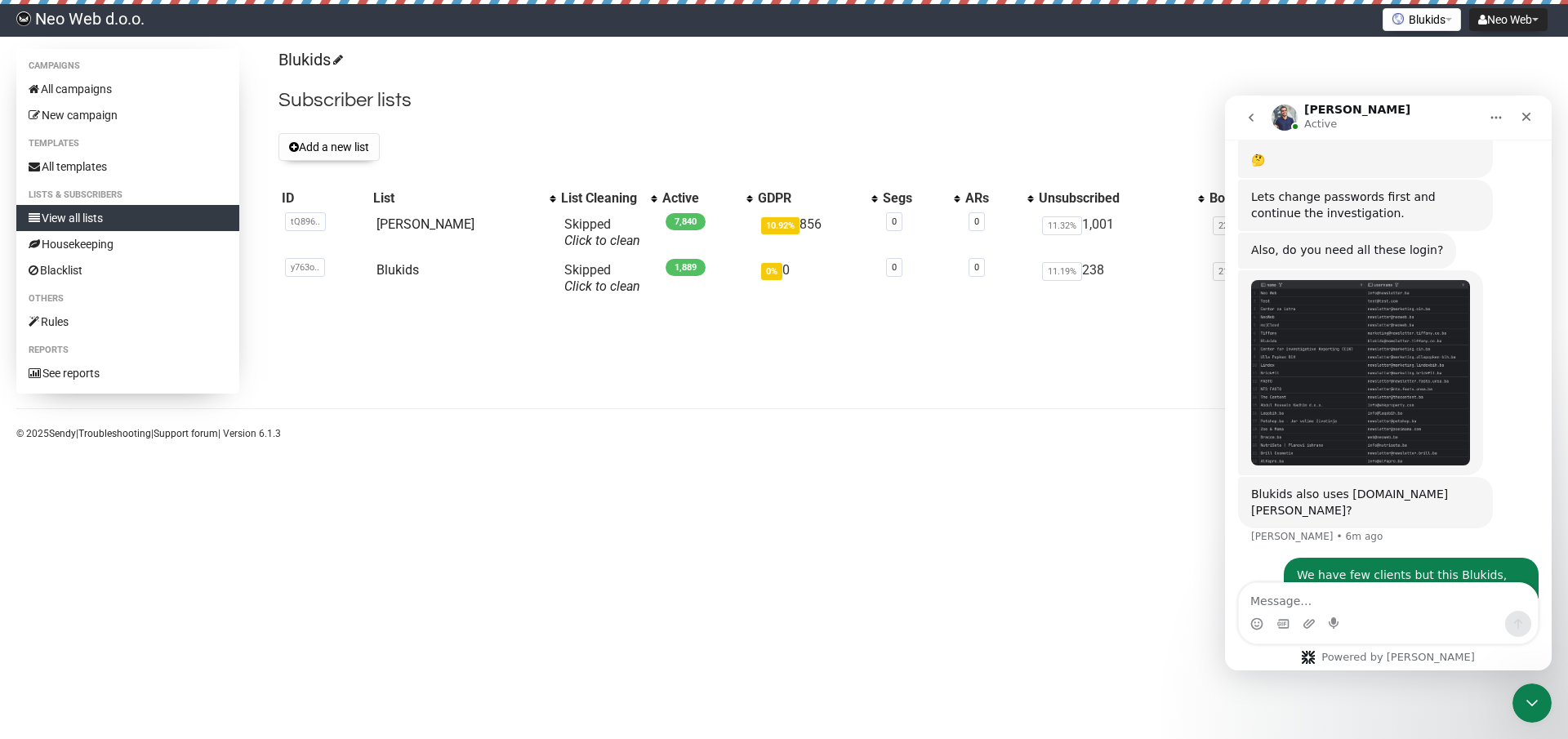
scroll to position [1491, 0]
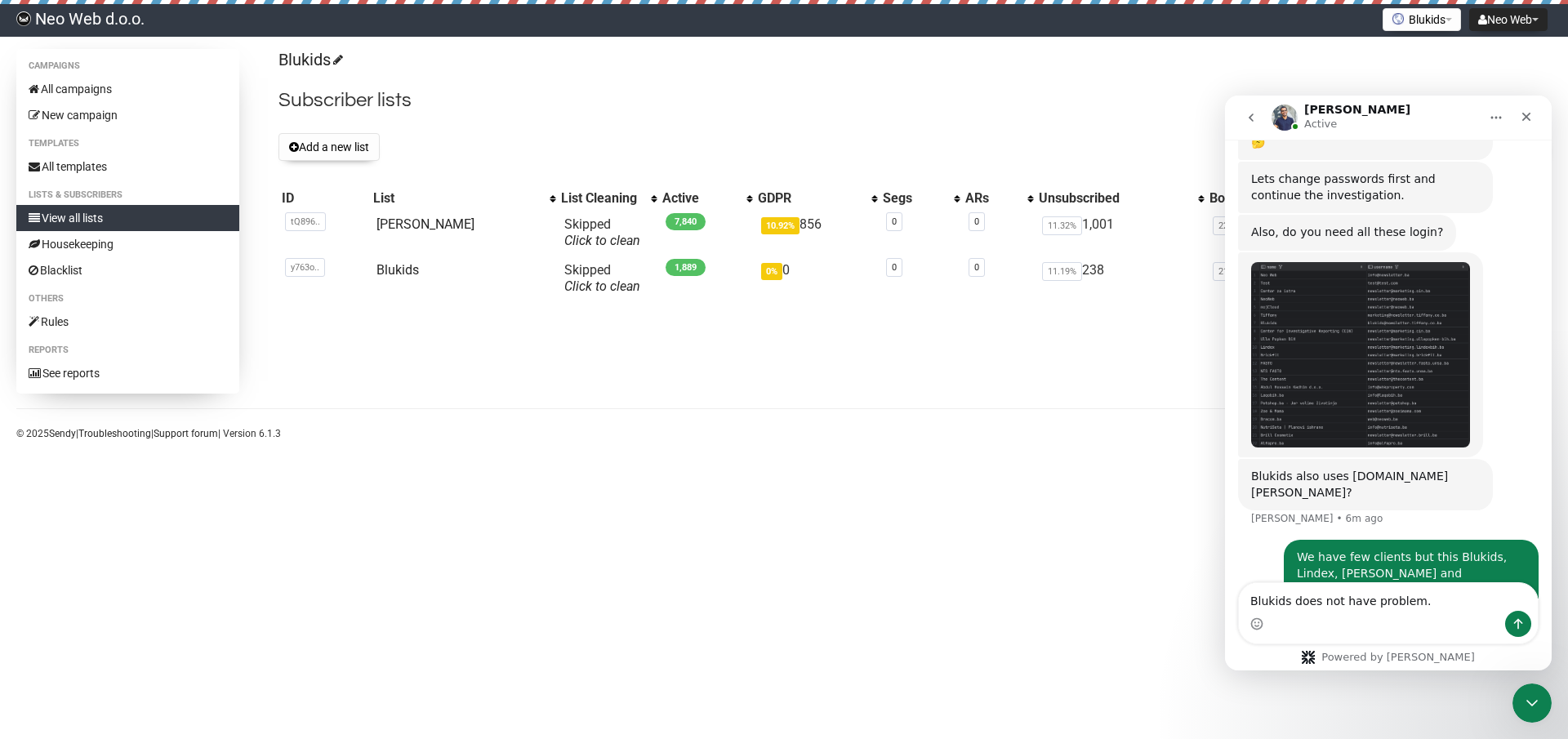
type textarea "Blukids does not have problem"
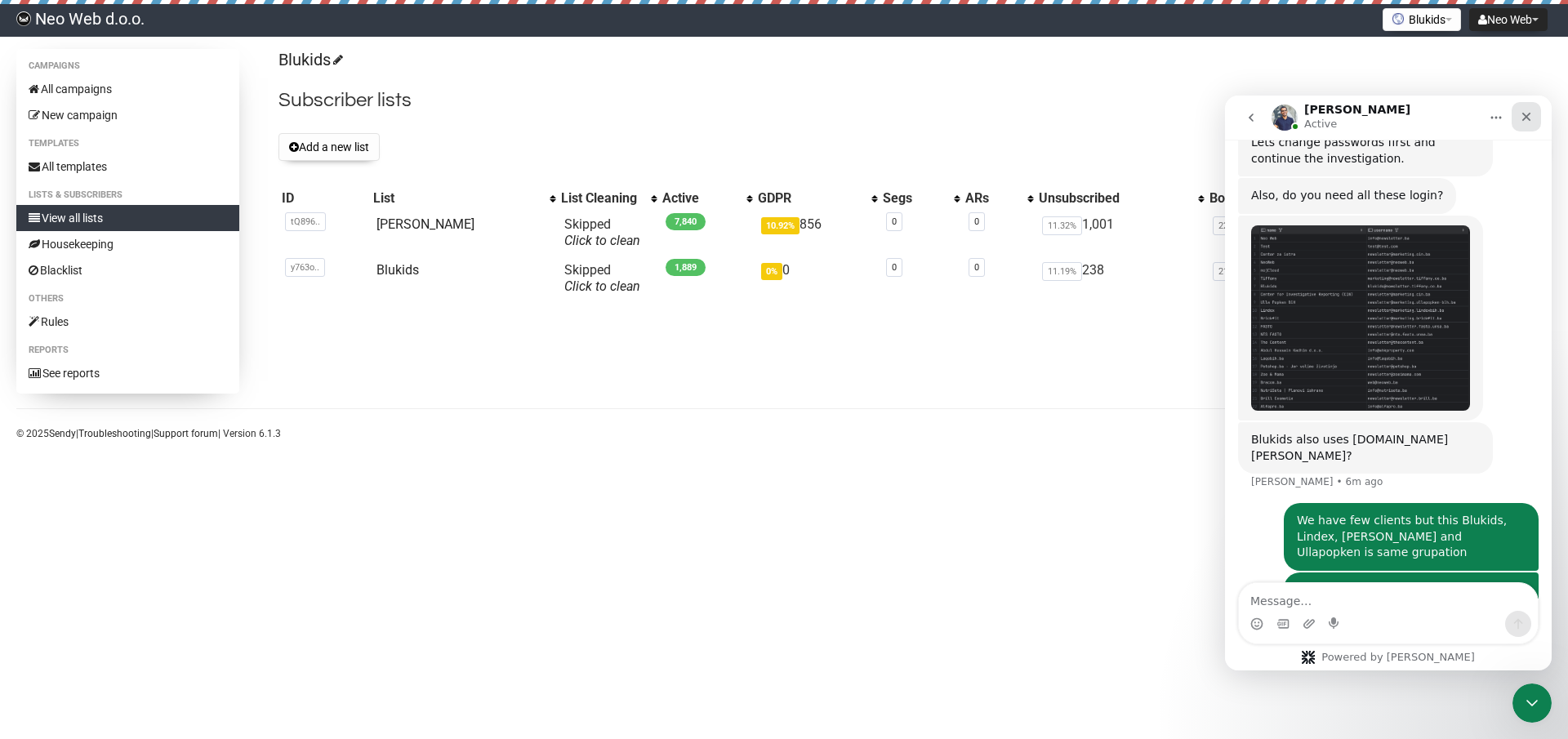
click at [1524, 117] on icon "Close" at bounding box center [1527, 117] width 13 height 13
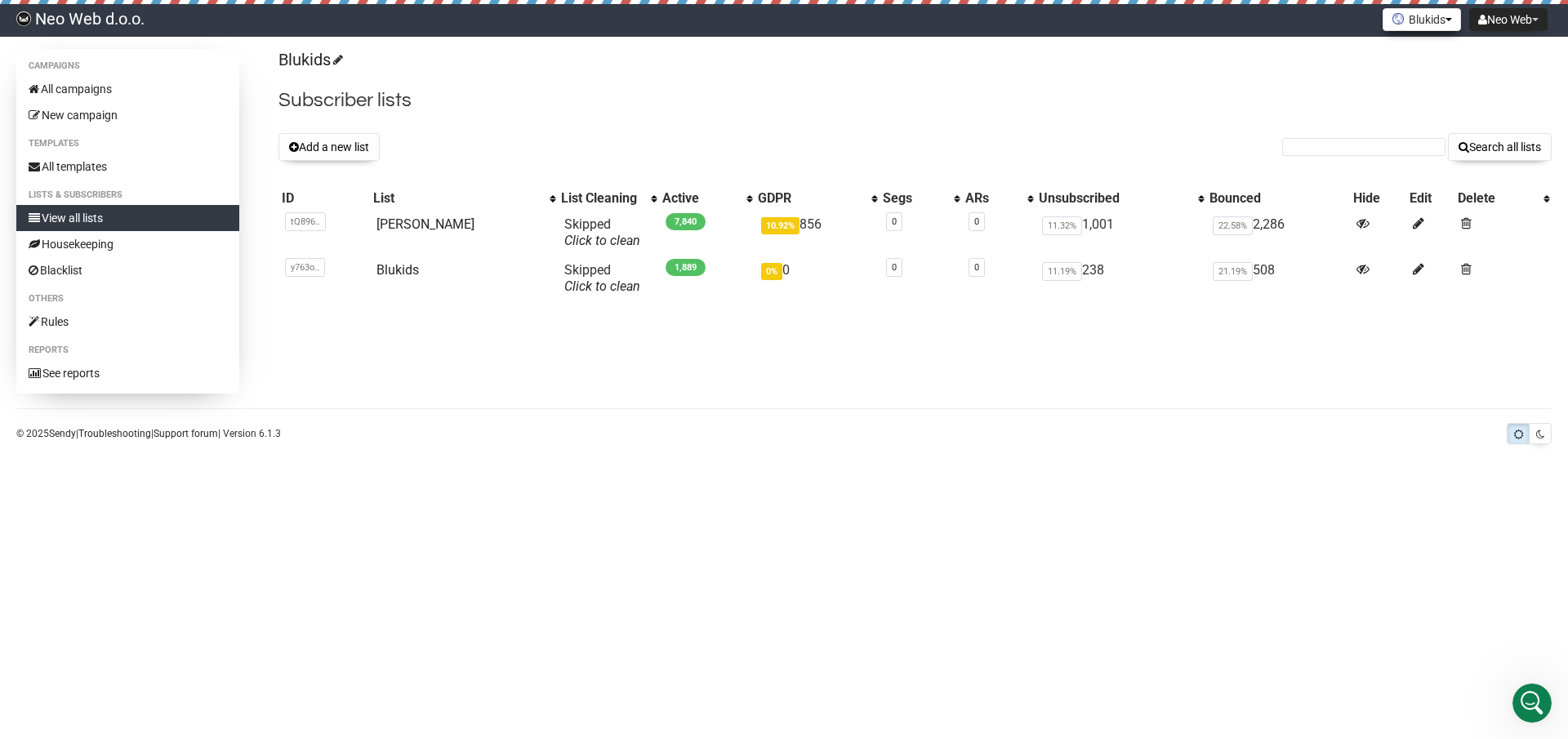
click at [1431, 22] on button "Blukids" at bounding box center [1422, 19] width 79 height 23
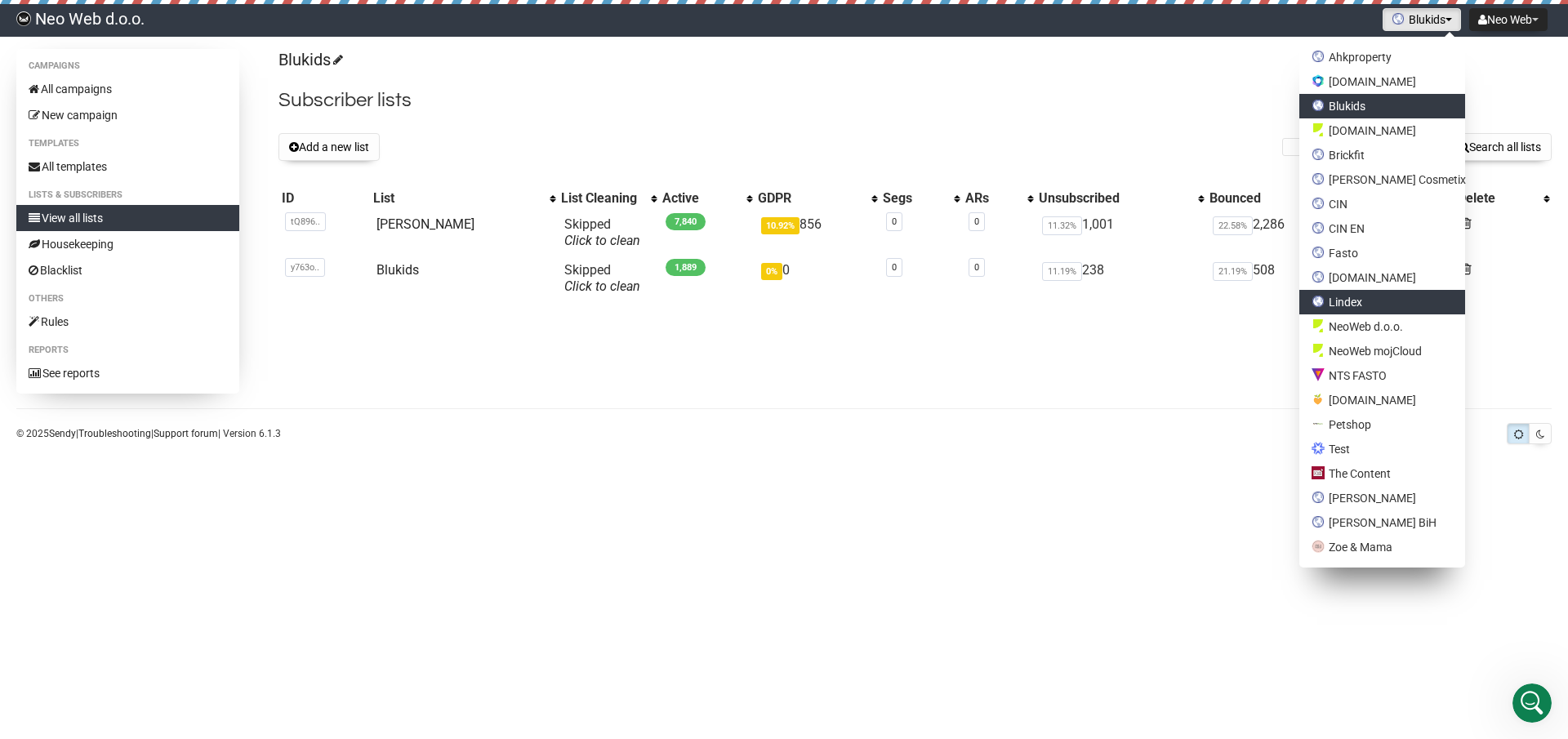
click at [1401, 294] on link "Lindex" at bounding box center [1382, 302] width 166 height 24
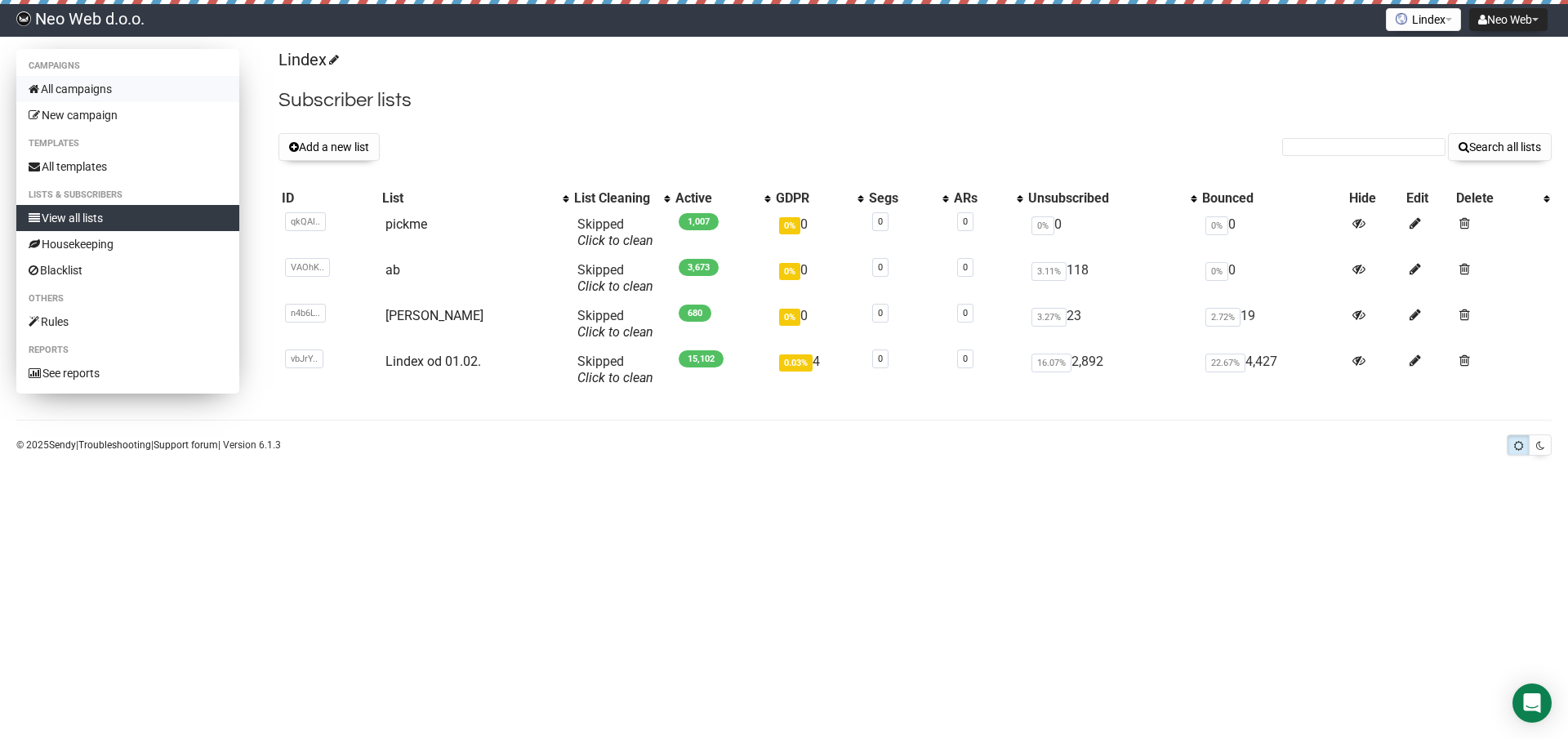
click at [138, 96] on link "All campaigns" at bounding box center [128, 88] width 223 height 26
